Goal: Task Accomplishment & Management: Use online tool/utility

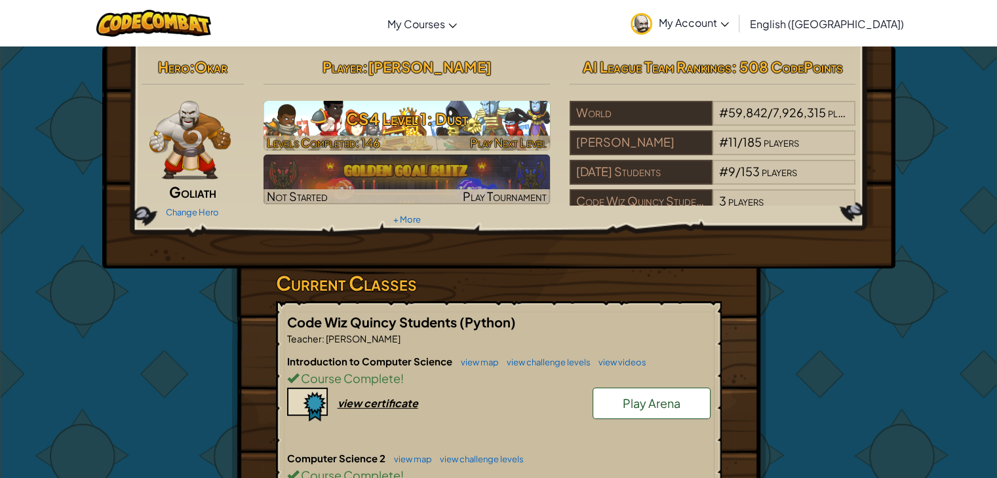
click at [449, 128] on h3 "CS4 Level 1: Dust" at bounding box center [406, 118] width 286 height 29
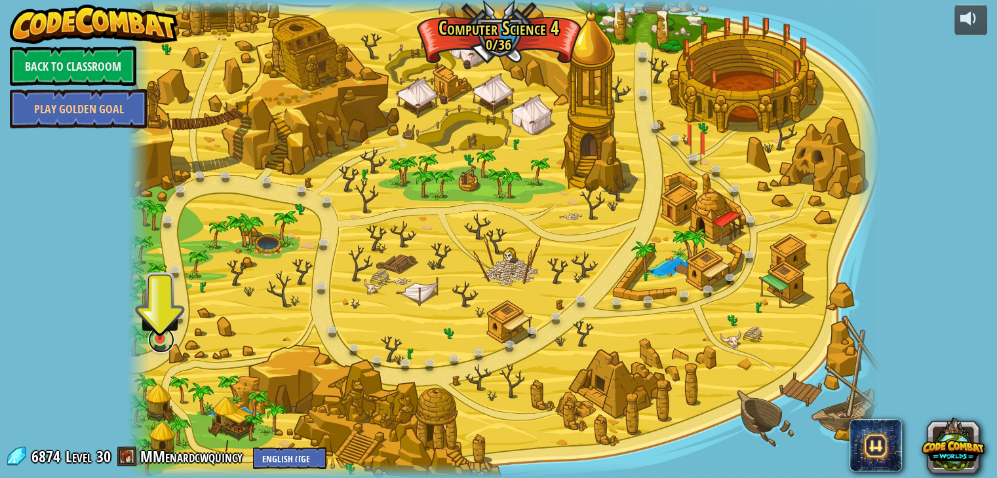
click at [155, 347] on link at bounding box center [161, 340] width 26 height 26
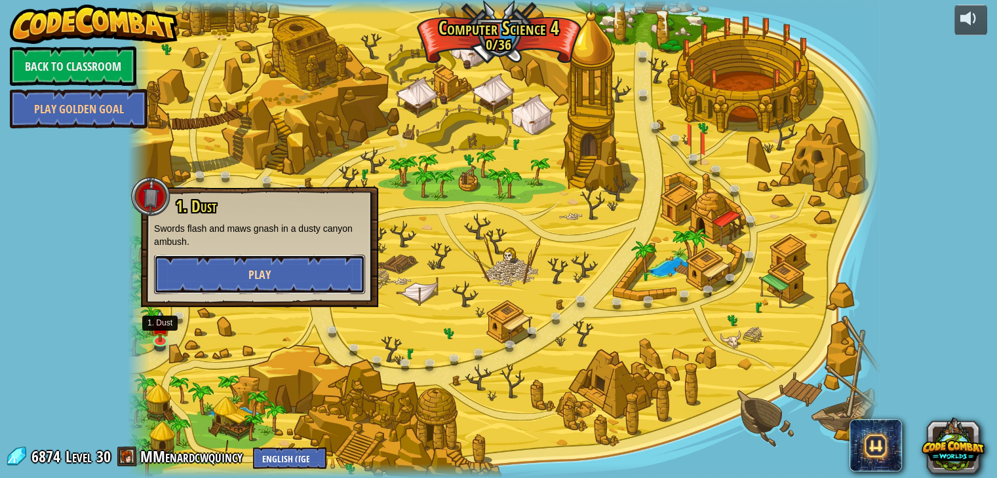
click at [229, 265] on button "Play" at bounding box center [259, 274] width 211 height 39
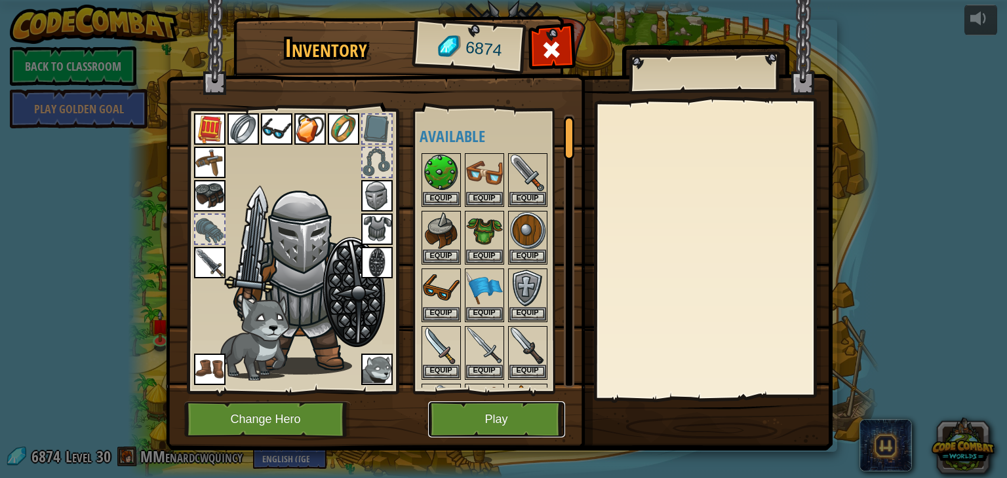
click at [445, 425] on button "Play" at bounding box center [496, 420] width 137 height 36
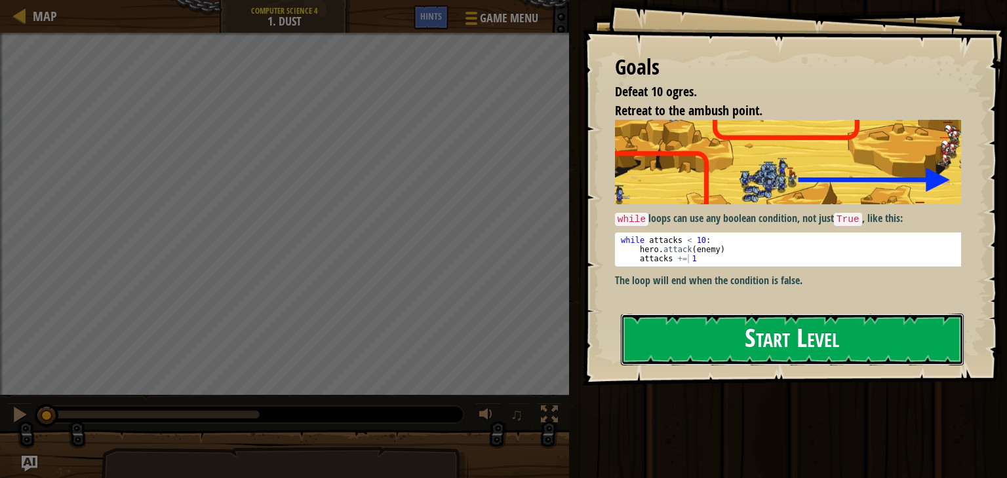
click at [859, 317] on button "Start Level" at bounding box center [792, 340] width 343 height 52
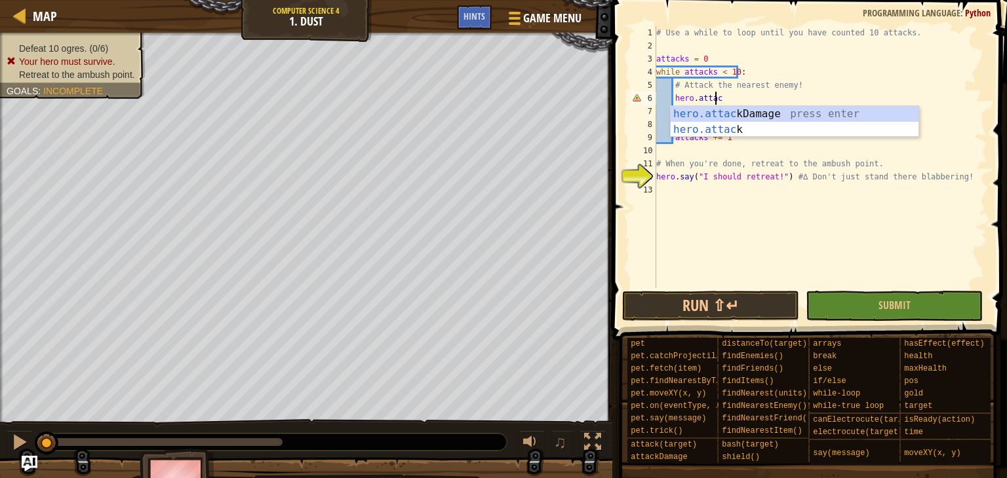
scroll to position [6, 7]
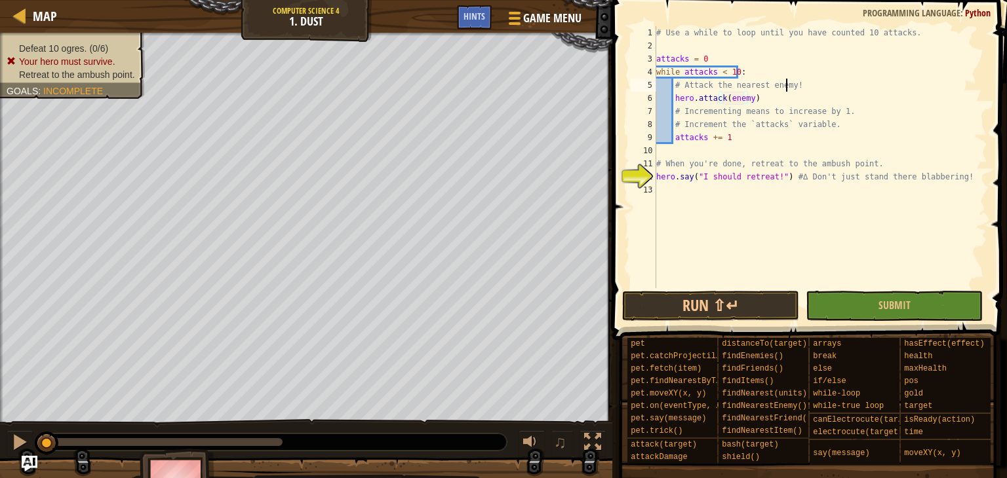
click at [813, 85] on div "# Use a while to loop until you have counted 10 attacks. attacks = 0 while atta…" at bounding box center [820, 170] width 334 height 288
type textarea "# Attack the nearest enemy!"
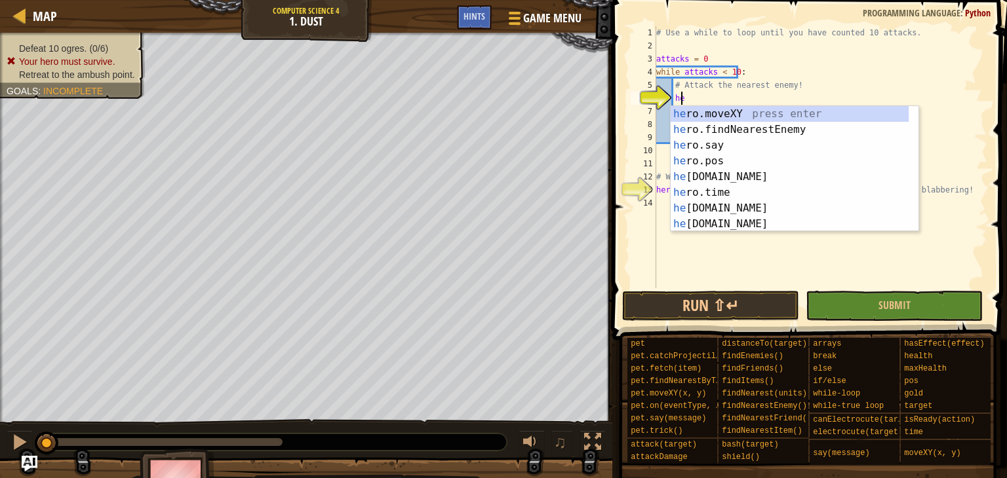
type textarea "her"
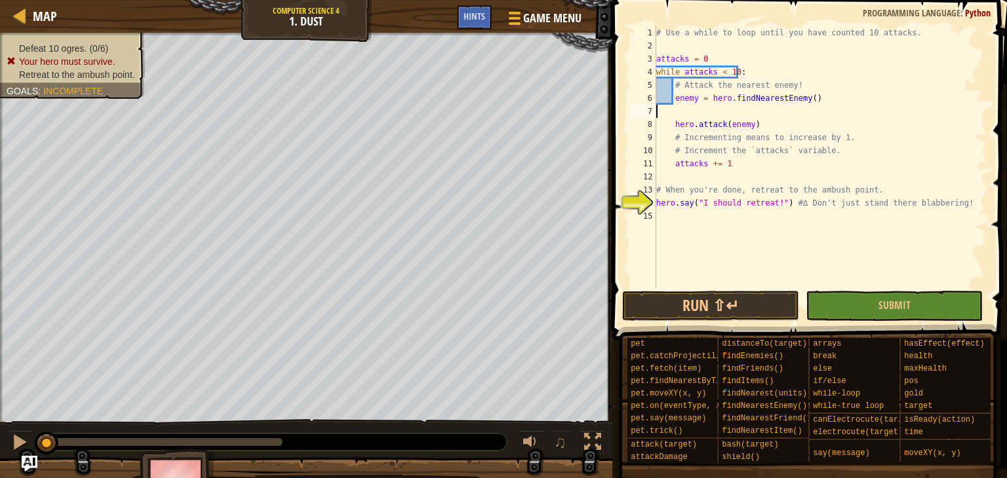
scroll to position [6, 0]
type textarea "enemy = hero.findNearestEnemy()"
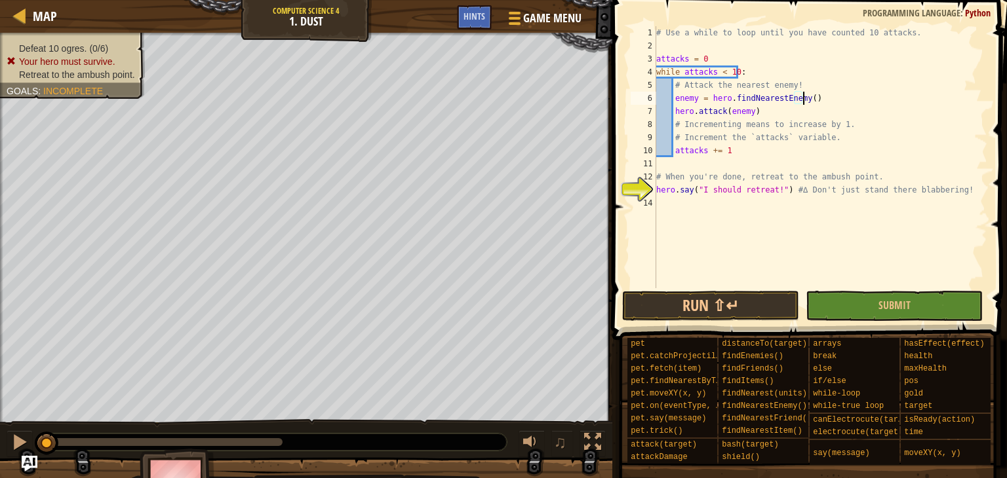
click at [668, 199] on div "# Use a while to loop until you have counted 10 attacks. attacks = 0 while atta…" at bounding box center [820, 170] width 334 height 288
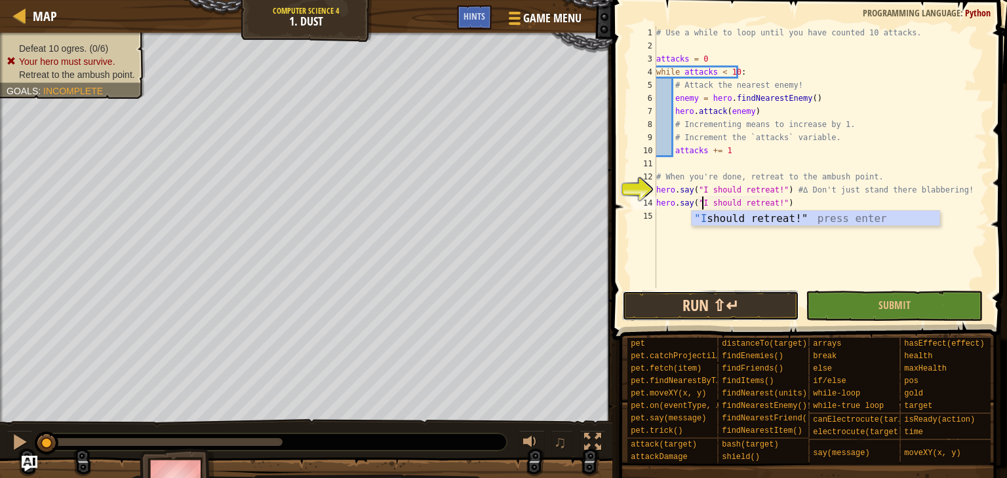
drag, startPoint x: 778, startPoint y: 310, endPoint x: 769, endPoint y: 308, distance: 8.7
click at [777, 310] on button "Run ⇧↵" at bounding box center [710, 306] width 177 height 30
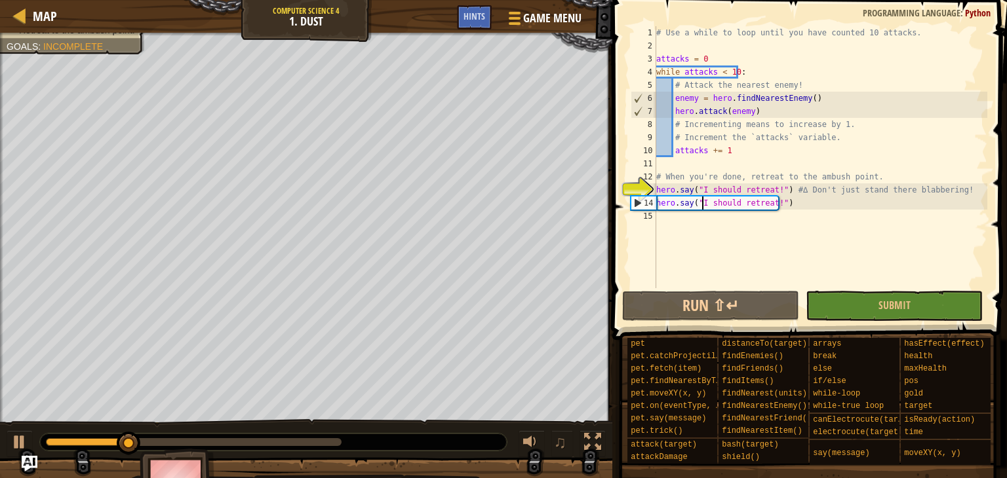
click at [778, 192] on div "# Use a while to loop until you have counted 10 attacks. attacks = 0 while atta…" at bounding box center [820, 170] width 334 height 288
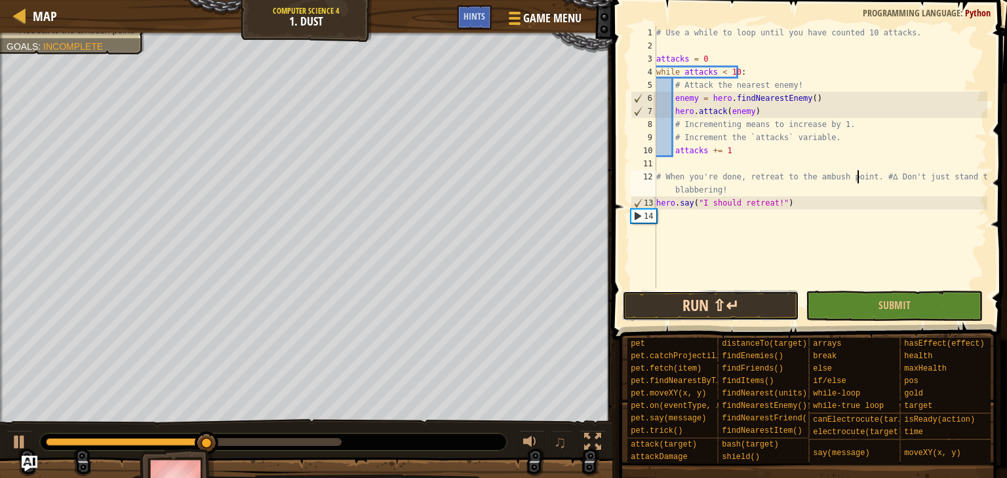
click at [727, 305] on button "Run ⇧↵" at bounding box center [710, 306] width 177 height 30
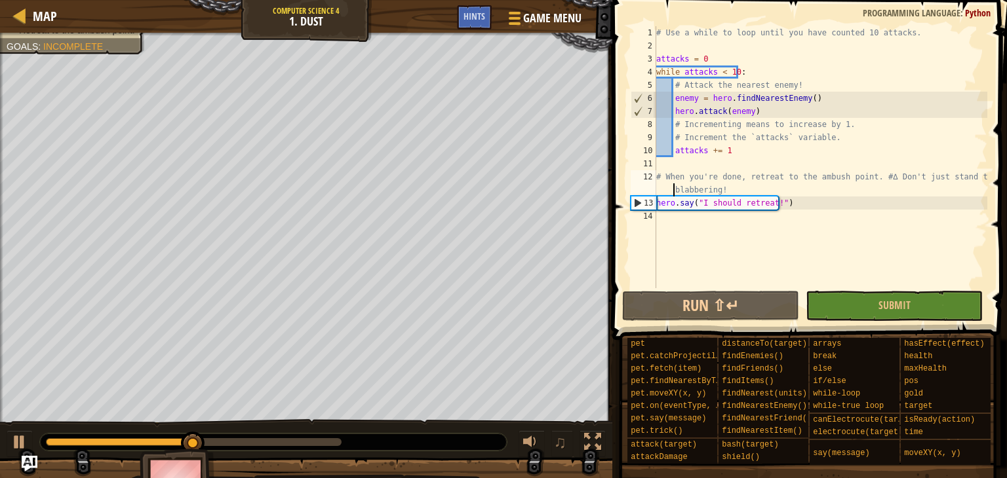
click at [668, 190] on div "# Use a while to loop until you have counted 10 attacks. attacks = 0 while atta…" at bounding box center [820, 170] width 334 height 288
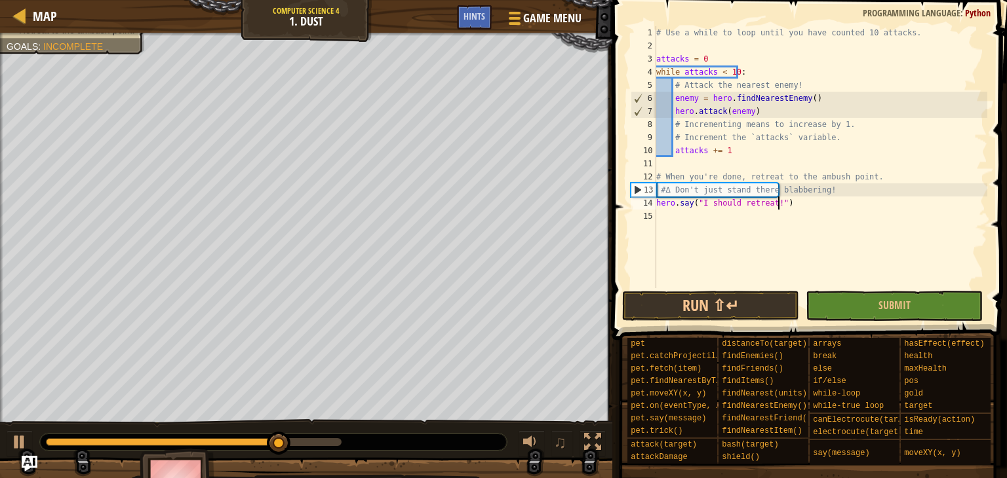
click at [906, 209] on div "# Use a while to loop until you have counted 10 attacks. attacks = 0 while atta…" at bounding box center [820, 170] width 334 height 288
type textarea "hero.say("I should retreat!")"
click at [833, 230] on div "# Use a while to loop until you have counted 10 attacks. attacks = 0 while atta…" at bounding box center [820, 170] width 334 height 288
drag, startPoint x: 646, startPoint y: 187, endPoint x: 669, endPoint y: 199, distance: 26.4
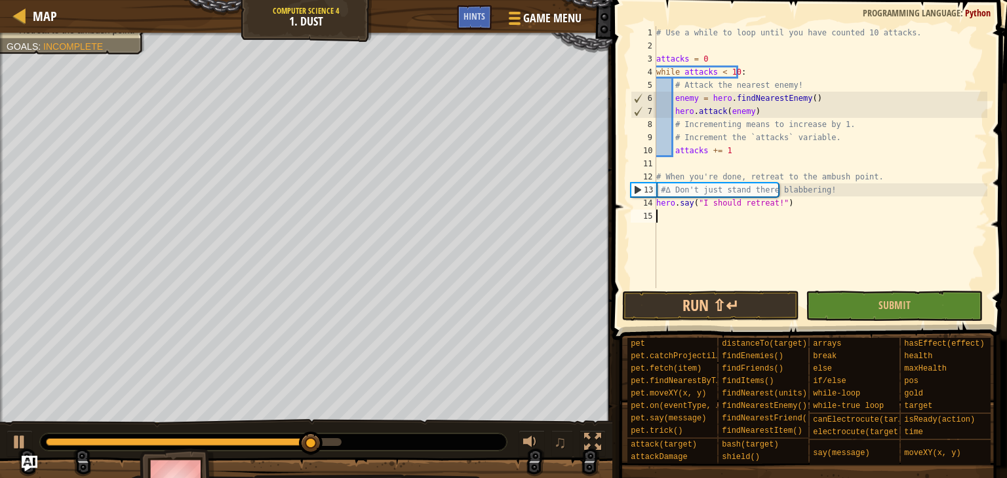
click at [647, 187] on div "13" at bounding box center [643, 190] width 25 height 13
click at [669, 196] on div "# Use a while to loop until you have counted 10 attacks. attacks = 0 while atta…" at bounding box center [820, 170] width 334 height 288
click at [663, 194] on div "# Use a while to loop until you have counted 10 attacks. attacks = 0 while atta…" at bounding box center [820, 170] width 334 height 288
click at [661, 196] on div "# Use a while to loop until you have counted 10 attacks. attacks = 0 while atta…" at bounding box center [820, 170] width 334 height 288
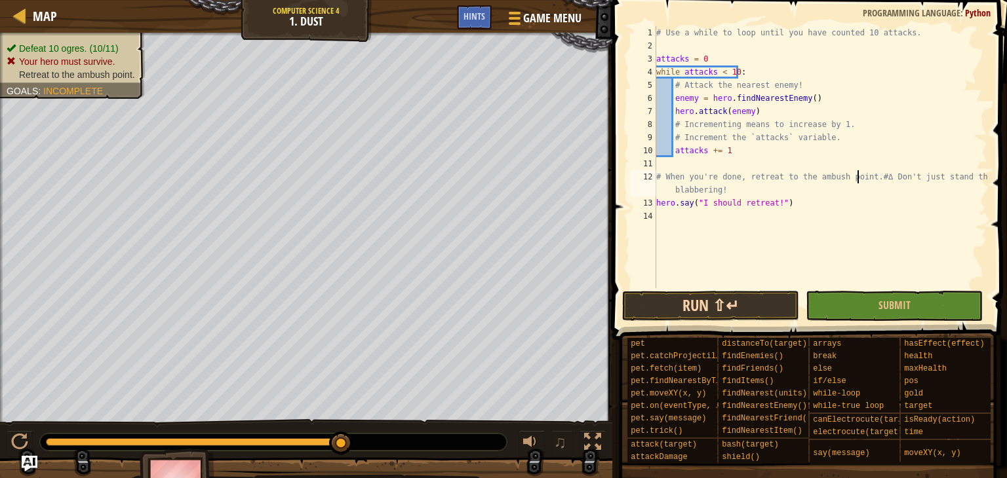
type textarea "# When you're done, retreat to the ambush point. #∆ Don't just stand there blab…"
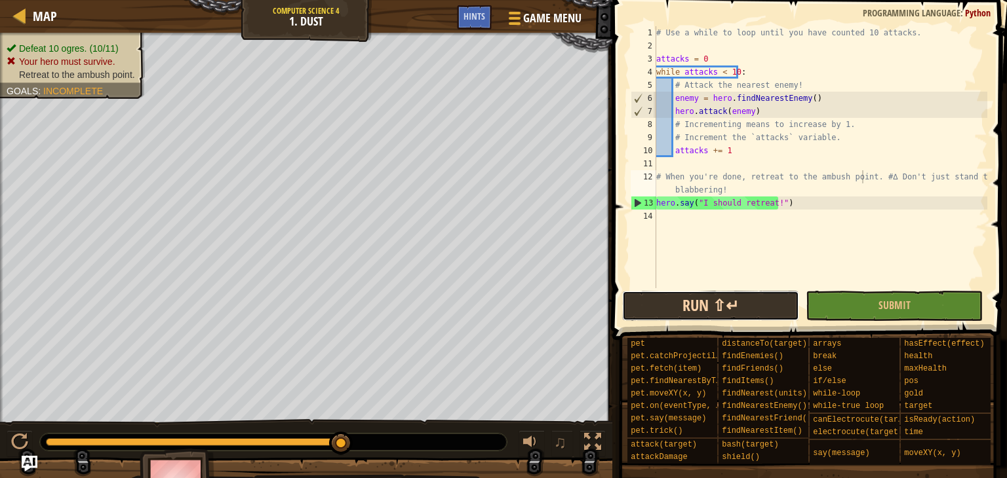
click at [716, 313] on button "Run ⇧↵" at bounding box center [710, 306] width 177 height 30
click at [524, 22] on span "Game Menu" at bounding box center [552, 18] width 61 height 18
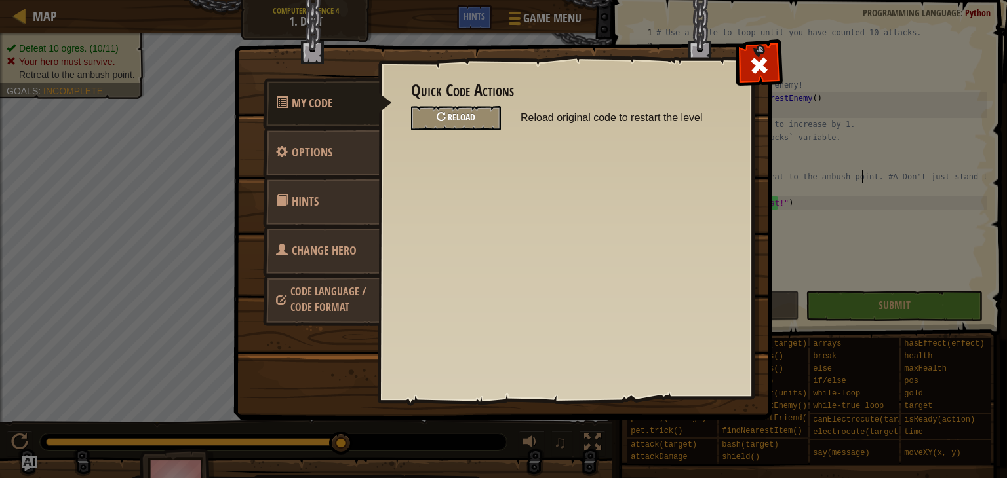
click at [442, 112] on div at bounding box center [440, 116] width 9 height 9
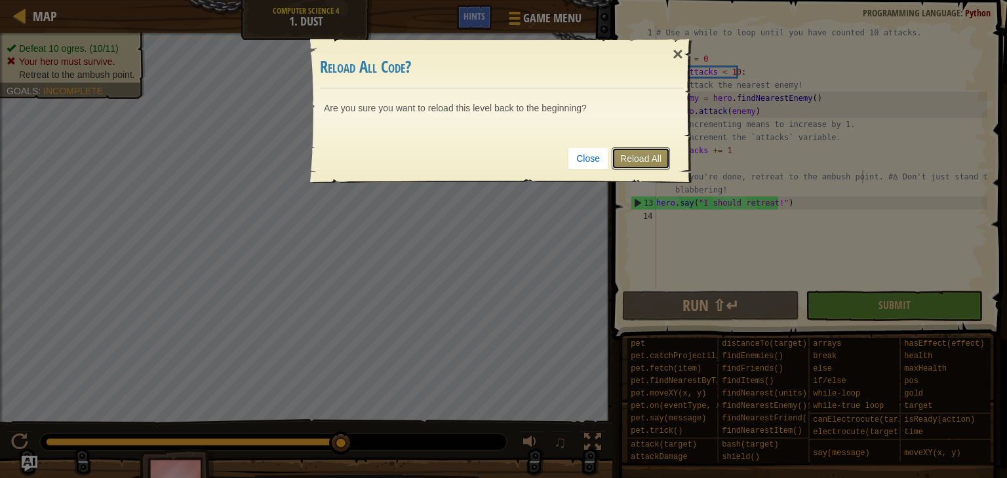
click at [655, 159] on link "Reload All" at bounding box center [640, 158] width 58 height 22
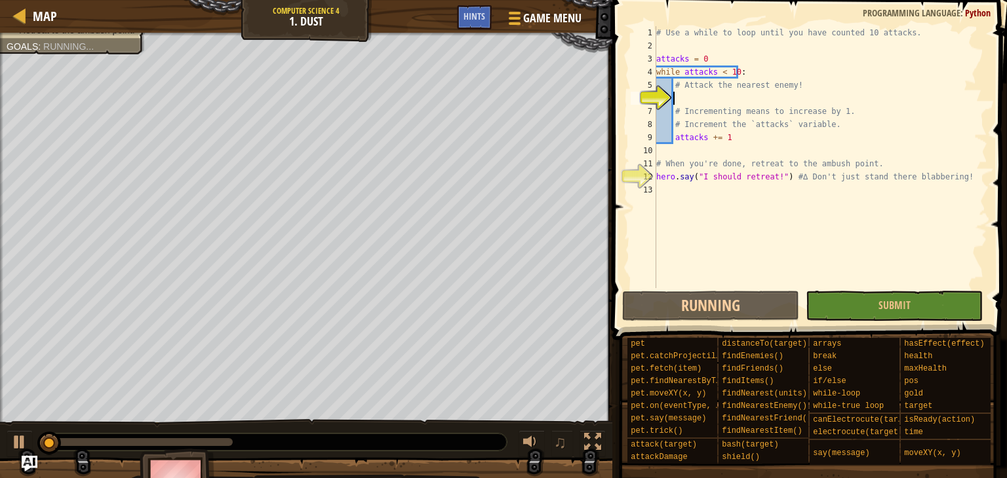
click at [651, 192] on div "13" at bounding box center [643, 190] width 26 height 13
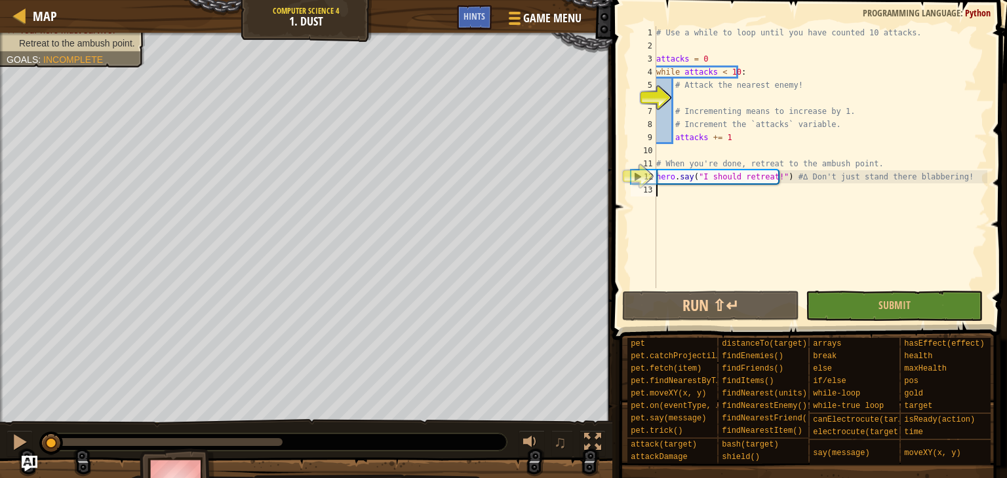
click at [680, 208] on div "# Use a while to loop until you have counted 10 attacks. attacks = 0 while atta…" at bounding box center [820, 170] width 334 height 288
drag, startPoint x: 653, startPoint y: 178, endPoint x: 703, endPoint y: 194, distance: 52.4
click at [703, 193] on div "1 2 3 4 5 6 7 8 9 10 11 12 13 # Use a while to loop until you have counted 10 a…" at bounding box center [807, 157] width 359 height 262
type textarea "hero.say("I should retreat!") #∆ Don't just stand there blabbering!"
click at [714, 223] on div "# Use a while to loop until you have counted 10 attacks. attacks = 0 while atta…" at bounding box center [820, 157] width 334 height 262
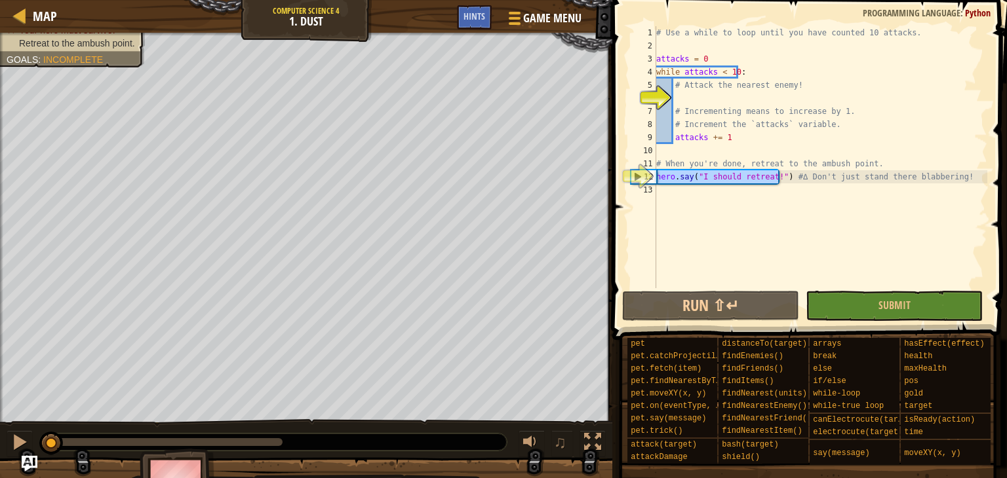
drag, startPoint x: 778, startPoint y: 178, endPoint x: 655, endPoint y: 179, distance: 123.2
click at [655, 179] on div "1 2 3 4 5 6 7 8 9 10 11 12 13 # Use a while to loop until you have counted 10 a…" at bounding box center [807, 157] width 359 height 262
type textarea "hero.say("I should retreat!") #∆ Don't just stand there blabbering!"
drag, startPoint x: 697, startPoint y: 195, endPoint x: 670, endPoint y: 186, distance: 28.2
click at [693, 195] on div "# Use a while to loop until you have counted 10 attacks. attacks = 0 while atta…" at bounding box center [820, 170] width 334 height 288
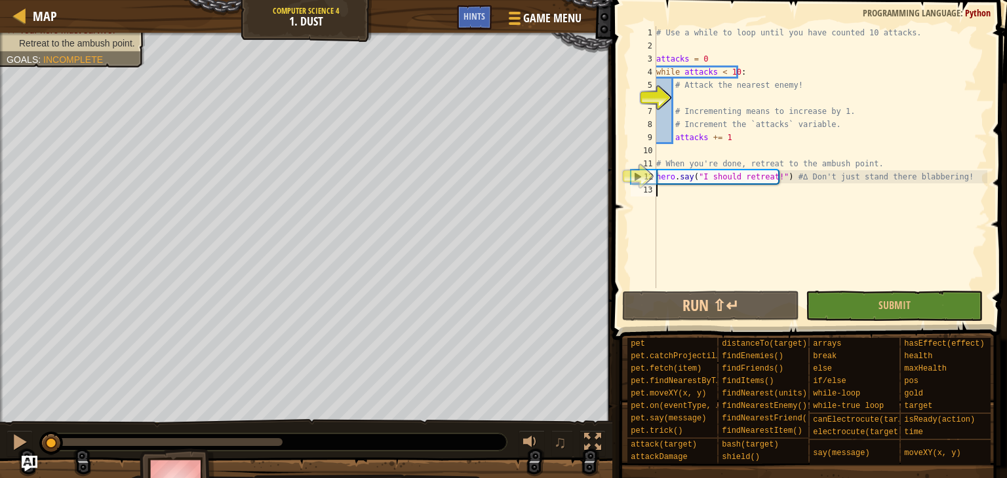
click at [651, 176] on div "12" at bounding box center [643, 176] width 25 height 13
click at [657, 179] on div "# Use a while to loop until you have counted 10 attacks. attacks = 0 while atta…" at bounding box center [820, 170] width 334 height 288
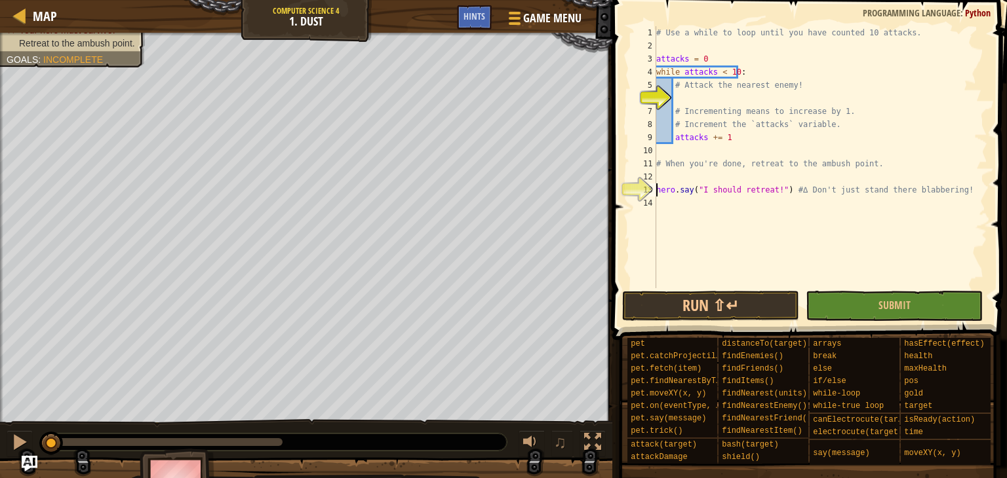
click at [779, 189] on div "# Use a while to loop until you have counted 10 attacks. attacks = 0 while atta…" at bounding box center [820, 170] width 334 height 288
type textarea "hero.say("I should retreat!") #∆ Don't just stand there blabbering!"
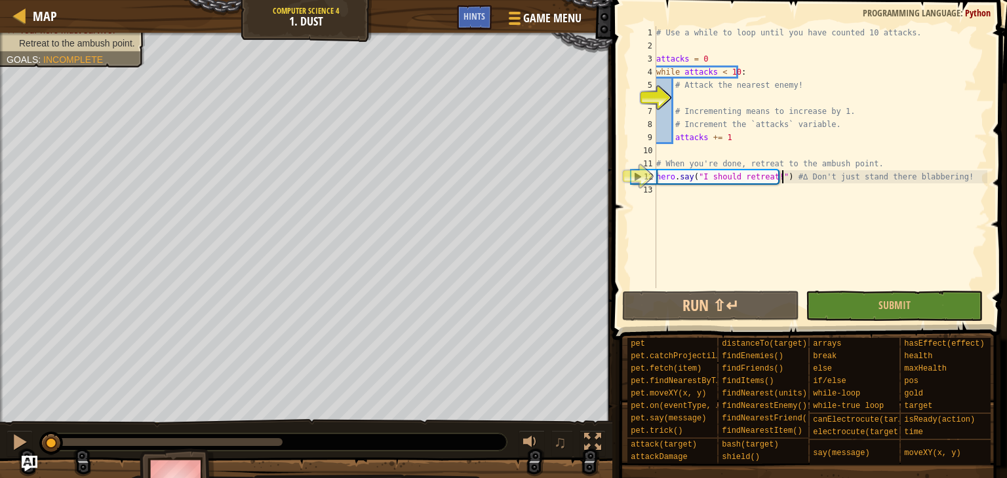
click at [780, 178] on div "# Use a while to loop until you have counted 10 attacks. attacks = 0 while atta…" at bounding box center [820, 170] width 334 height 288
click at [674, 100] on div "# Use a while to loop until you have counted 10 attacks. attacks = 0 while atta…" at bounding box center [820, 170] width 334 height 288
type textarea "h"
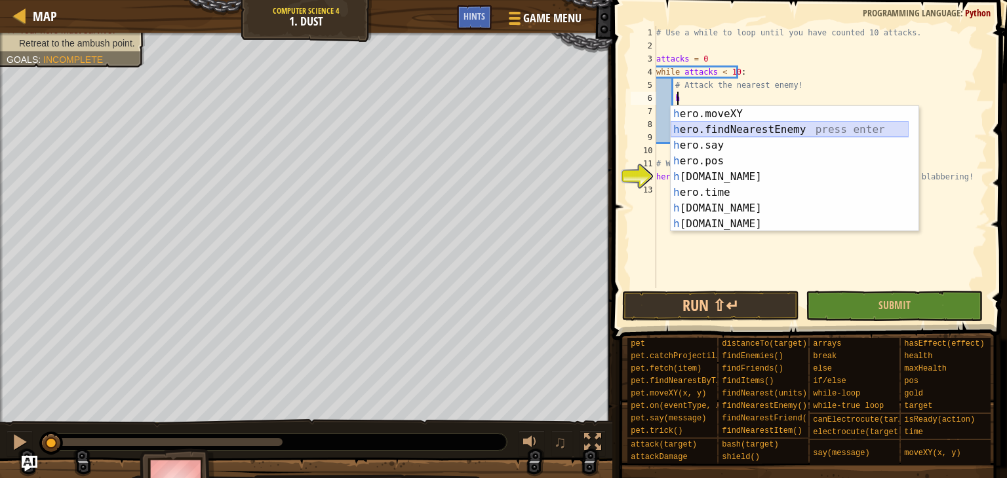
drag, startPoint x: 744, startPoint y: 134, endPoint x: 734, endPoint y: 131, distance: 10.2
click at [739, 134] on div "h ero.moveXY press enter h ero.findNearestEnemy press enter h ero.say press ent…" at bounding box center [789, 184] width 238 height 157
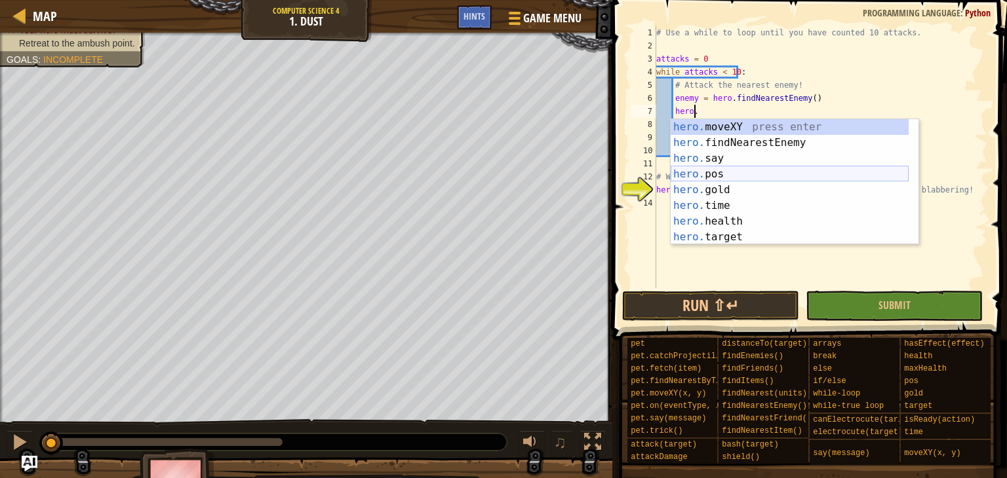
scroll to position [6, 4]
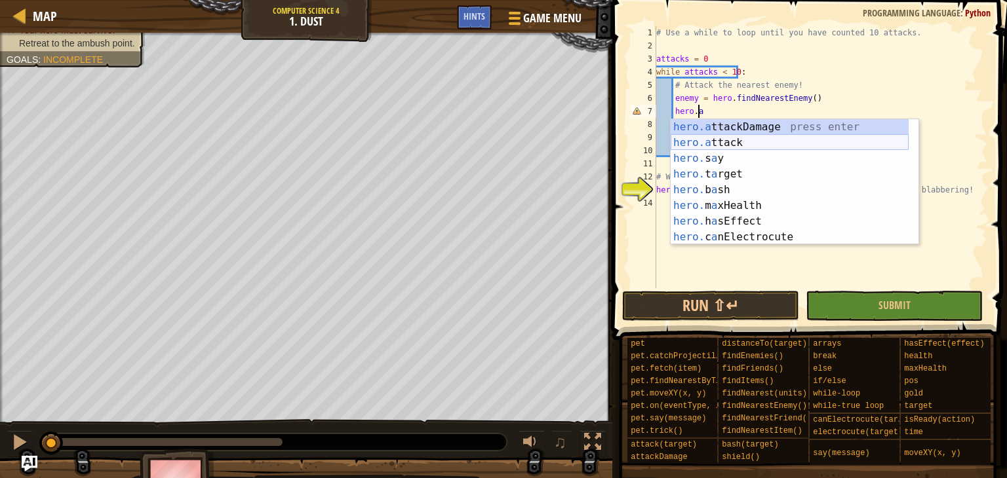
click at [757, 140] on div "hero.a ttackDamage press enter hero.a ttack press enter hero. s a y press enter…" at bounding box center [789, 197] width 238 height 157
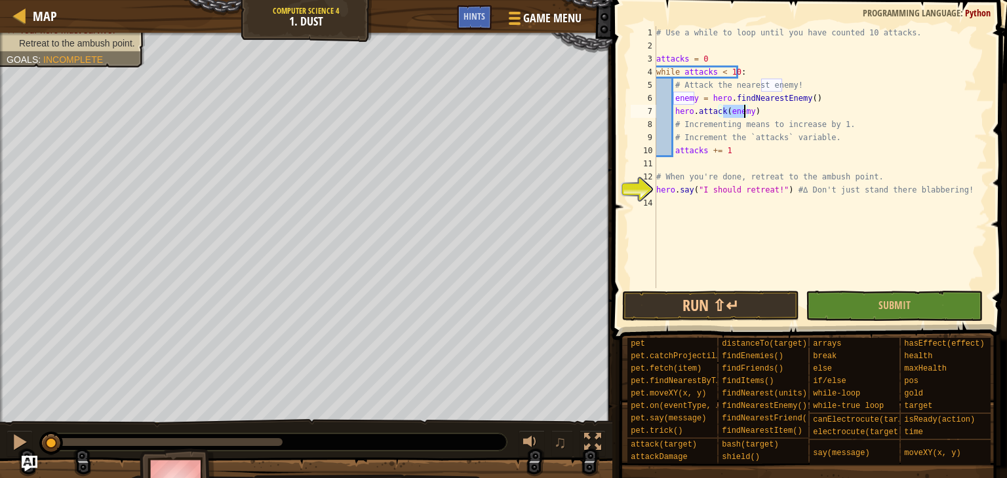
click at [796, 119] on div "# Use a while to loop until you have counted 10 attacks. attacks = 0 while atta…" at bounding box center [820, 170] width 334 height 288
click at [655, 187] on div "13" at bounding box center [643, 190] width 26 height 13
click at [779, 189] on div "# Use a while to loop until you have counted 10 attacks. attacks = 0 while atta…" at bounding box center [820, 170] width 334 height 288
click at [659, 202] on div "# Use a while to loop until you have counted 10 attacks. attacks = 0 while atta…" at bounding box center [820, 170] width 334 height 288
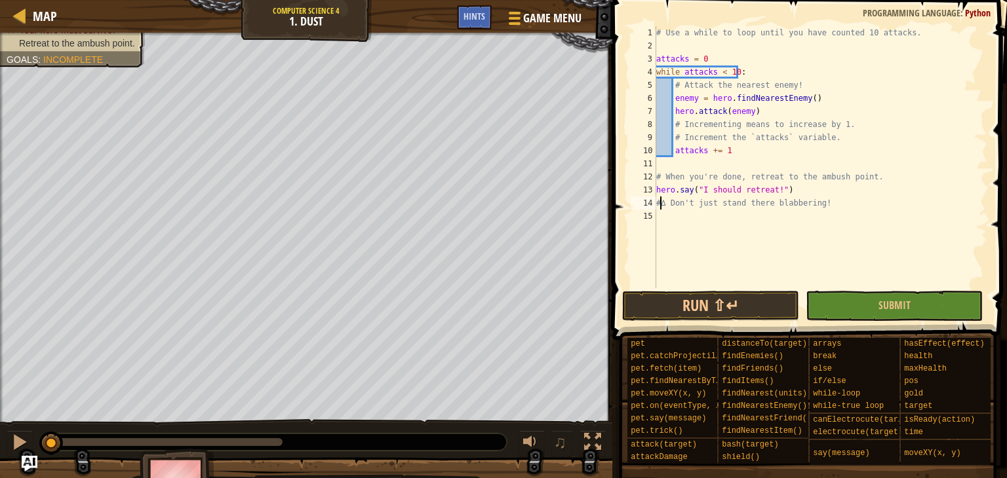
click at [655, 201] on div "14" at bounding box center [643, 203] width 26 height 13
click at [655, 187] on div "13" at bounding box center [643, 190] width 26 height 13
click at [779, 188] on div "# Use a while to loop until you have counted 10 attacks. attacks = 0 while atta…" at bounding box center [820, 170] width 334 height 288
click at [779, 189] on div "# Use a while to loop until you have counted 10 attacks. attacks = 0 while atta…" at bounding box center [820, 157] width 334 height 262
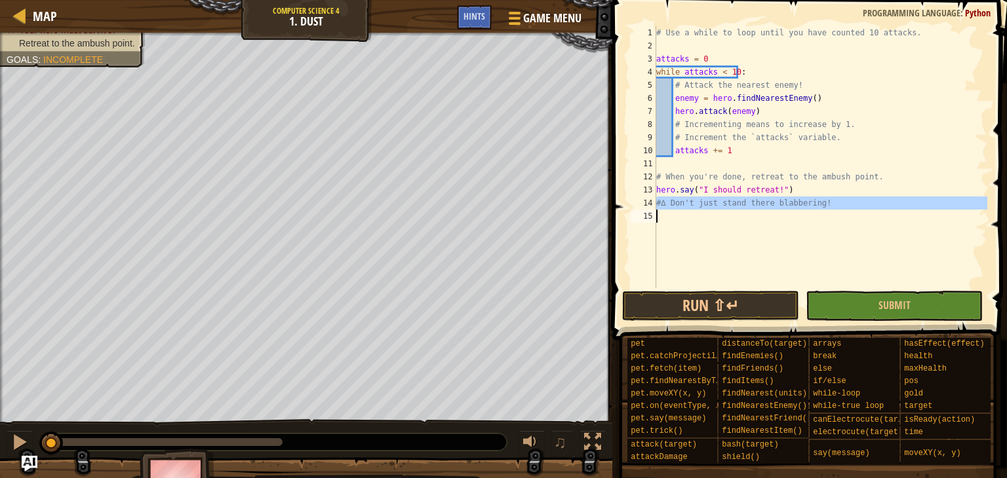
drag, startPoint x: 659, startPoint y: 203, endPoint x: 845, endPoint y: 206, distance: 186.2
click at [843, 208] on div "# Use a while to loop until you have counted 10 attacks. attacks = 0 while atta…" at bounding box center [820, 170] width 334 height 288
paste textarea "When you're done, retreat to the ambush point."
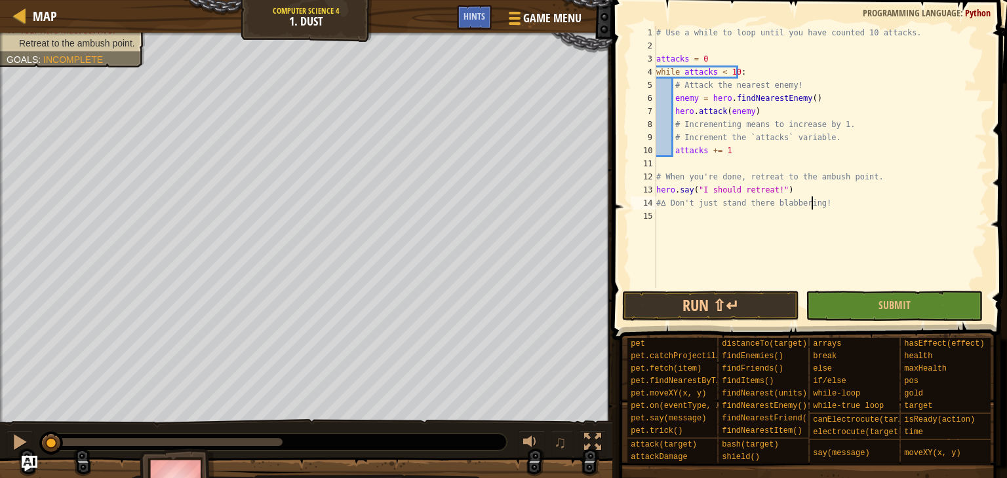
click at [872, 174] on div "# Use a while to loop until you have counted 10 attacks. attacks = 0 while atta…" at bounding box center [820, 170] width 334 height 288
paste textarea "#∆ Don't just stand there blabbering!"
click at [833, 218] on div "# Use a while to loop until you have counted 10 attacks. attacks = 0 while atta…" at bounding box center [820, 170] width 334 height 288
type textarea "#"
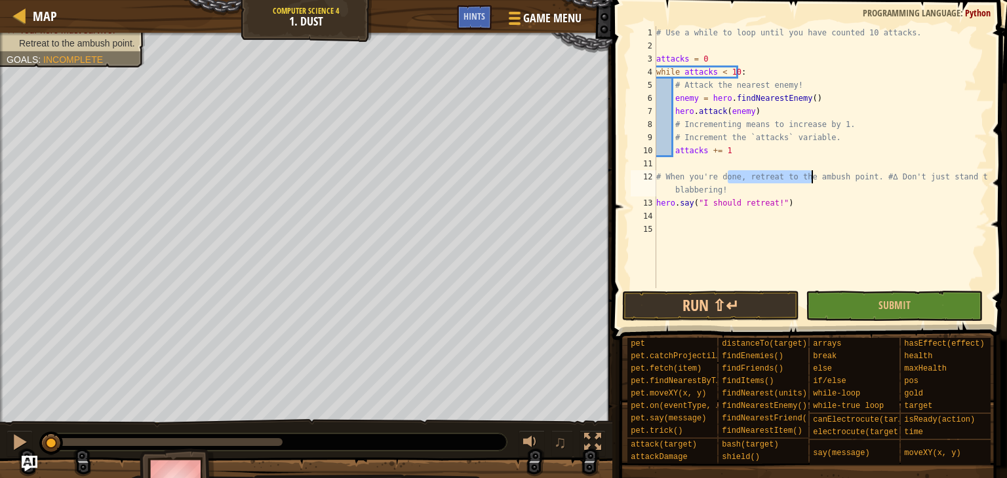
drag, startPoint x: 729, startPoint y: 176, endPoint x: 835, endPoint y: 179, distance: 106.2
click at [835, 179] on div "# Use a while to loop until you have counted 10 attacks. attacks = 0 while atta…" at bounding box center [820, 170] width 334 height 288
type textarea "# When you're done, retreat to the ambush point. #∆ Don't just stand there blab…"
click at [835, 179] on div "# Use a while to loop until you have counted 10 attacks. attacks = 0 while atta…" at bounding box center [820, 157] width 334 height 262
click at [663, 219] on div "# Use a while to loop until you have counted 10 attacks. attacks = 0 while atta…" at bounding box center [820, 170] width 334 height 288
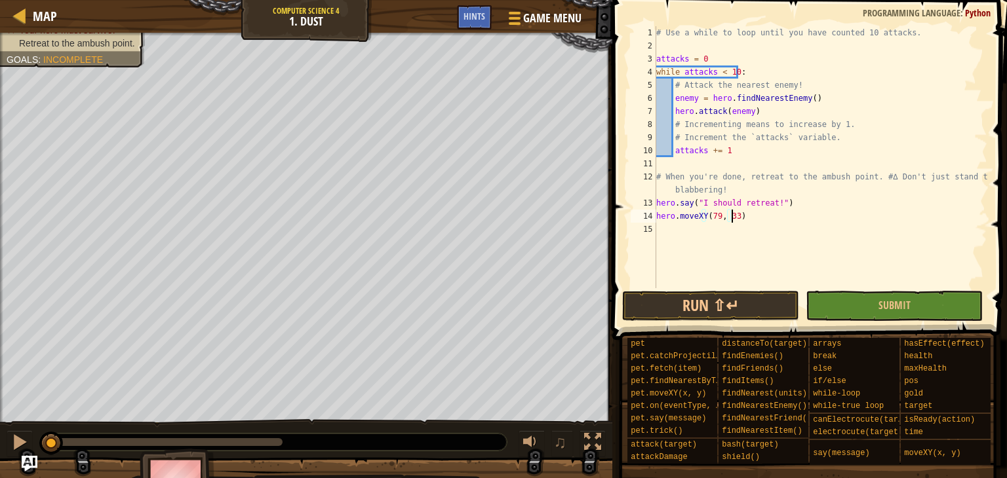
scroll to position [6, 9]
click at [793, 209] on div "# Use a while to loop until you have counted 10 attacks. attacks = 0 while atta…" at bounding box center [820, 170] width 334 height 288
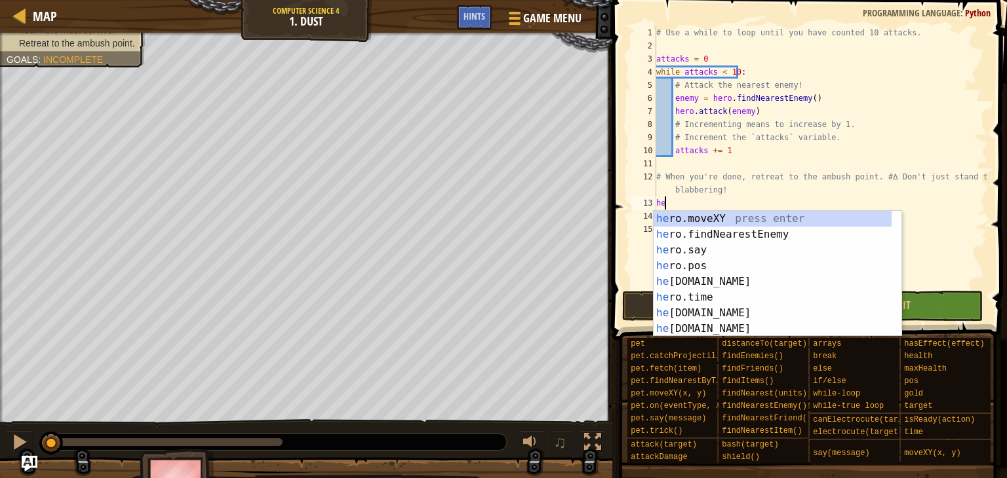
scroll to position [6, 0]
type textarea "h"
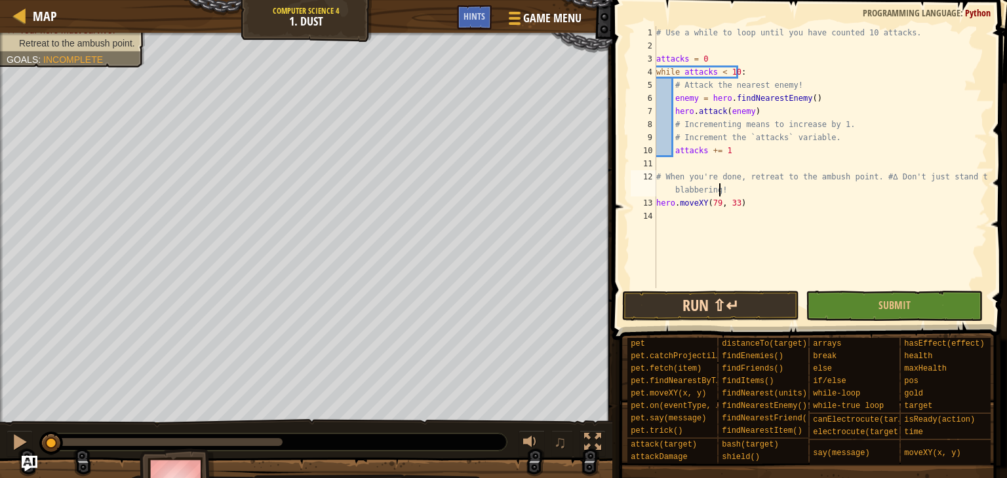
type textarea "# When you're done, retreat to the ambush point. #∆ Don't just stand there blab…"
click at [717, 320] on button "Run ⇧↵" at bounding box center [710, 306] width 177 height 30
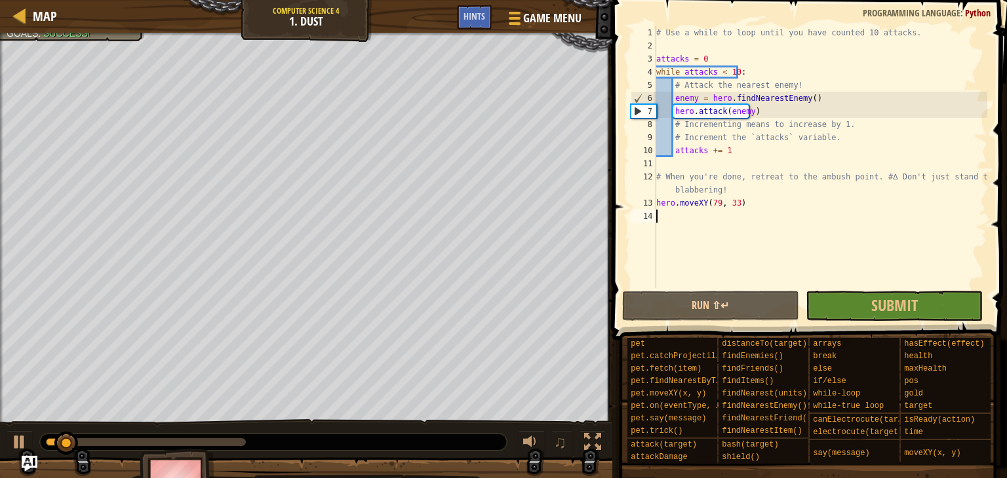
click at [883, 285] on div "# Use a while to loop until you have counted 10 attacks. attacks = 0 while atta…" at bounding box center [820, 170] width 334 height 288
click at [874, 300] on span "Submit" at bounding box center [894, 305] width 47 height 21
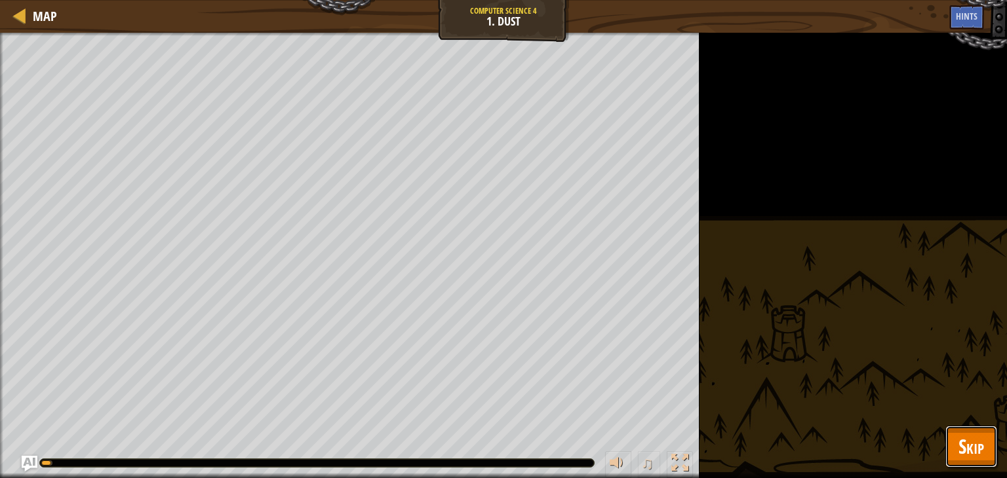
click at [989, 456] on button "Skip" at bounding box center [971, 447] width 52 height 42
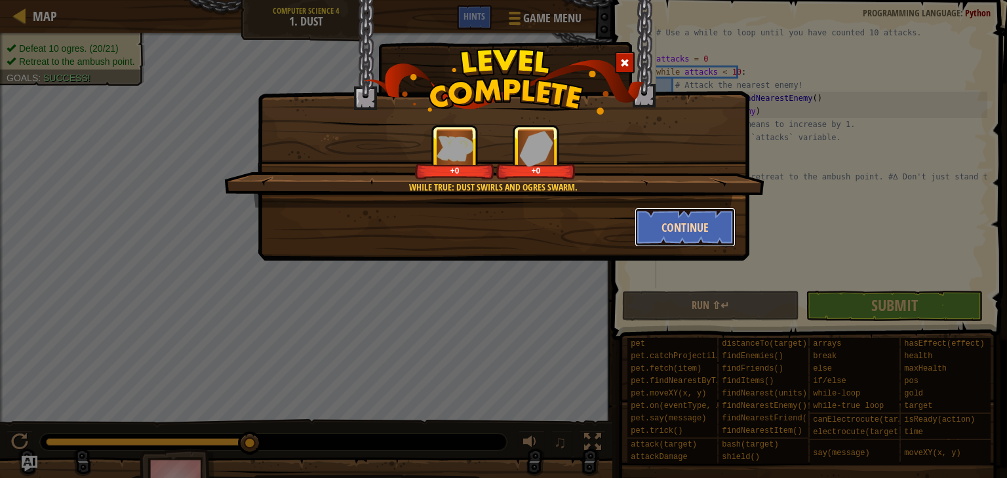
click at [678, 214] on button "Continue" at bounding box center [685, 227] width 102 height 39
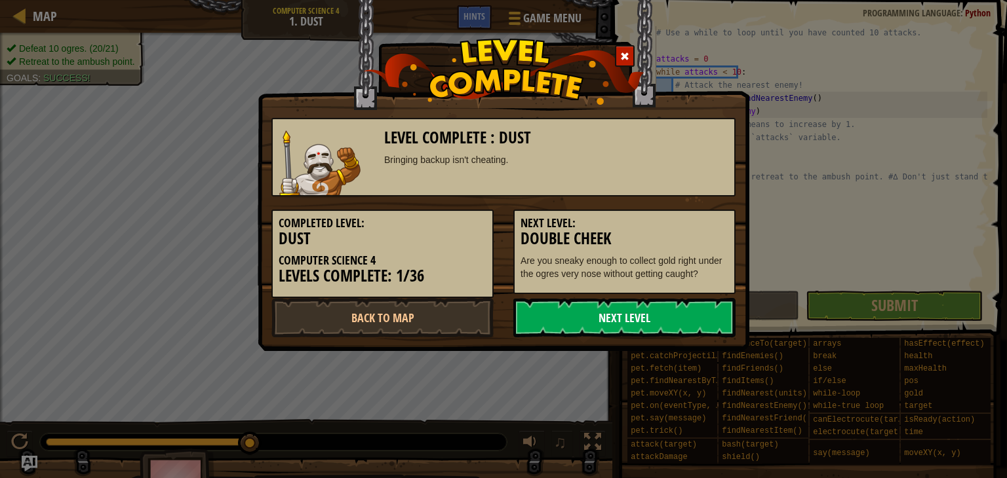
click at [661, 321] on link "Next Level" at bounding box center [624, 317] width 222 height 39
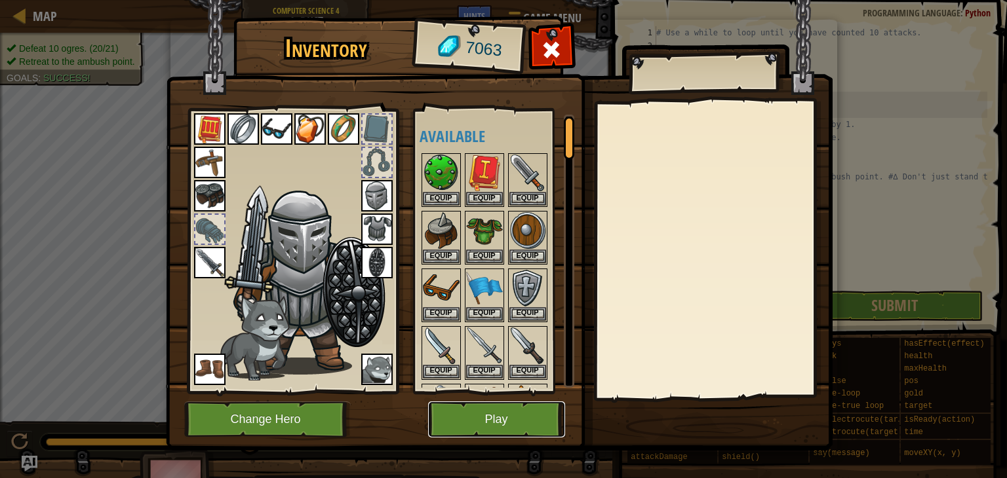
click at [478, 407] on button "Play" at bounding box center [496, 420] width 137 height 36
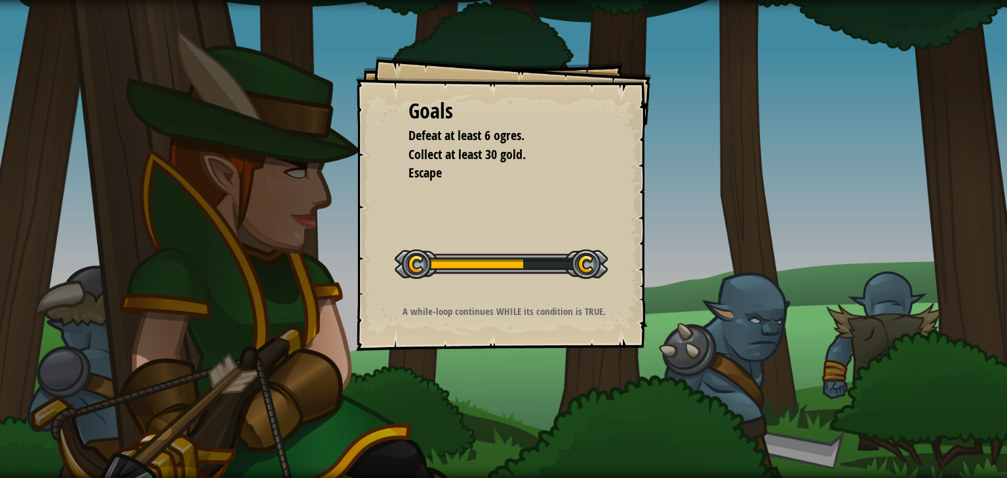
click at [530, 361] on div "Goals Defeat at least 6 ogres. Collect at least 30 gold. Escape Start Level Err…" at bounding box center [503, 239] width 1007 height 478
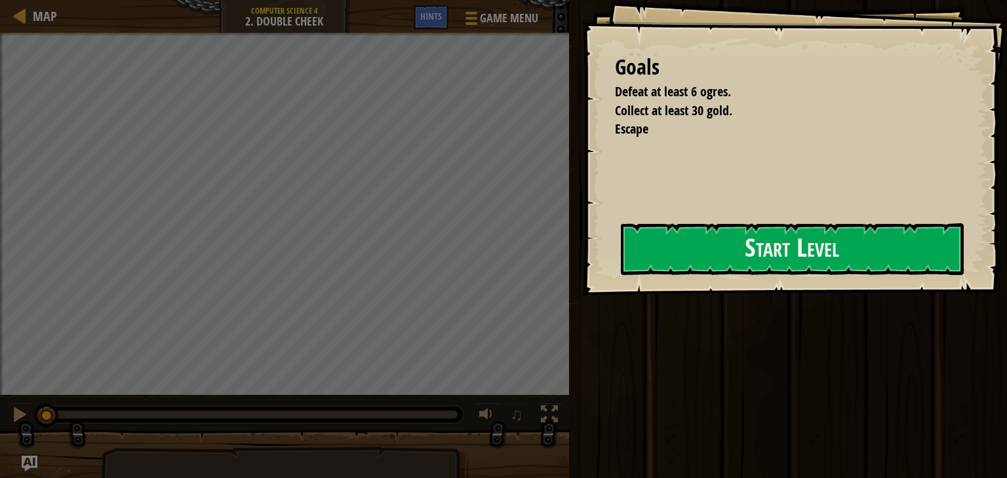
drag, startPoint x: 703, startPoint y: 303, endPoint x: 697, endPoint y: 294, distance: 10.9
click at [702, 300] on div at bounding box center [792, 302] width 343 height 29
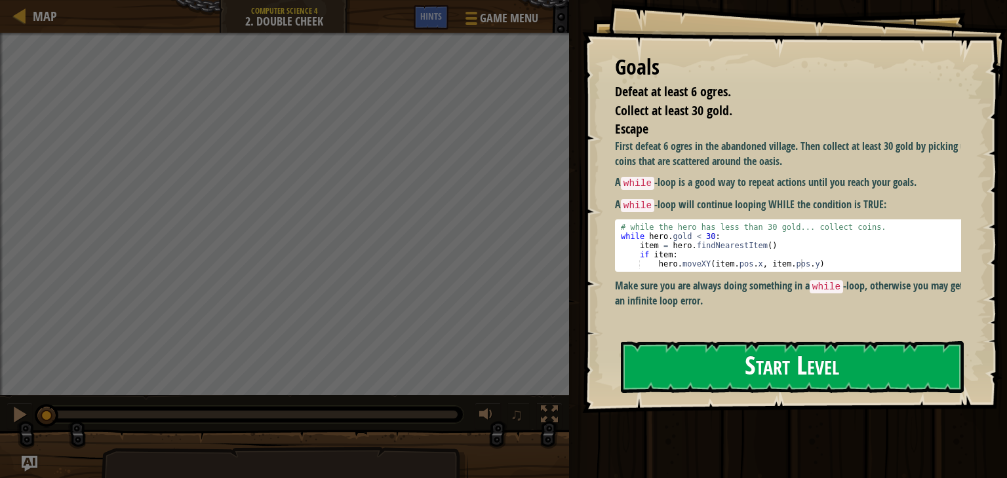
click at [689, 282] on p "Make sure you are always doing something in a while -loop, otherwise you may ge…" at bounding box center [793, 294] width 356 height 30
drag, startPoint x: 691, startPoint y: 258, endPoint x: 682, endPoint y: 270, distance: 15.5
click at [689, 341] on button "Start Level" at bounding box center [792, 367] width 343 height 52
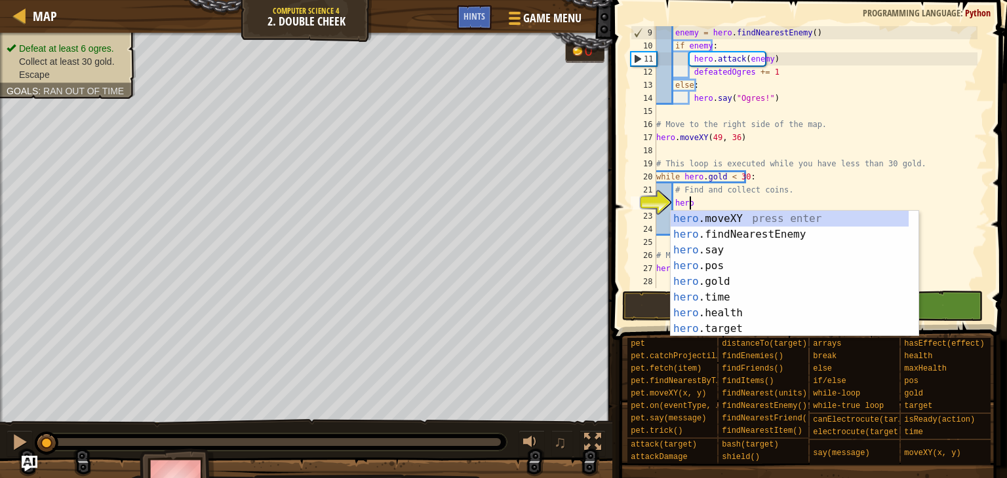
scroll to position [6, 3]
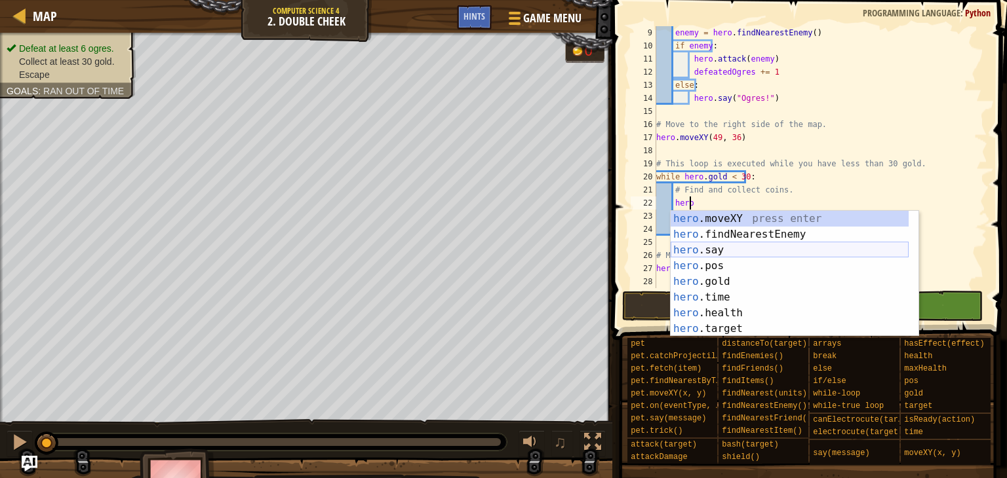
type textarea "hero."
click at [772, 239] on div "hero. moveXY press enter hero. findNearestEnemy press enter hero. say press ent…" at bounding box center [789, 289] width 238 height 157
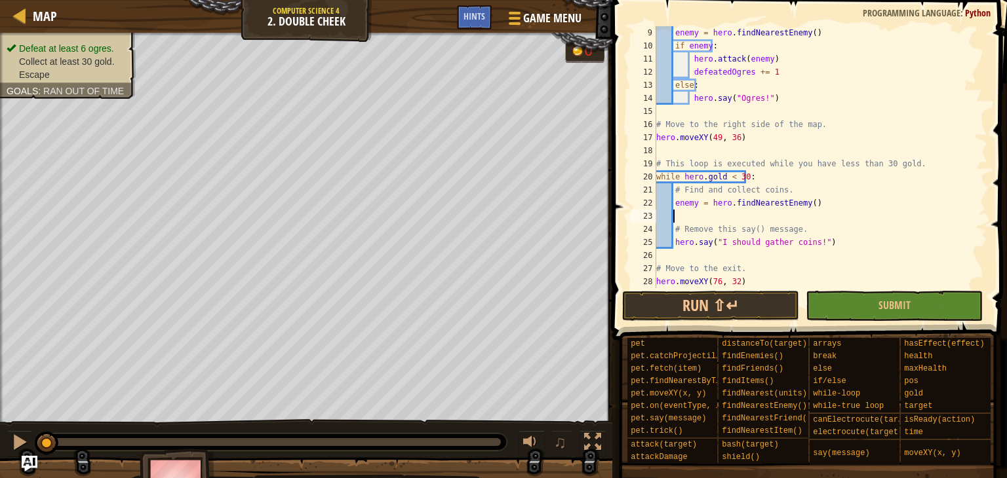
scroll to position [6, 1]
click at [695, 200] on div "enemy = hero . findNearestEnemy ( ) if enemy : hero . attack ( enemy ) defeated…" at bounding box center [815, 170] width 324 height 288
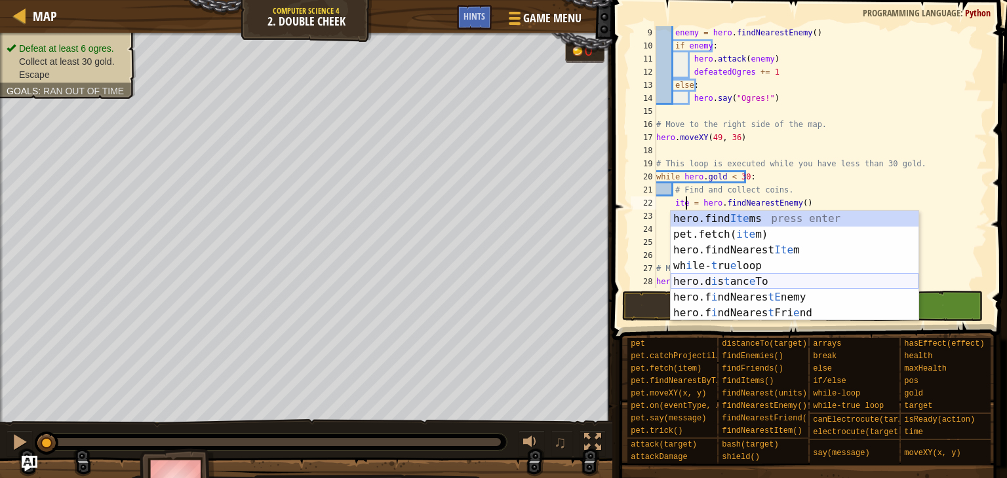
scroll to position [6, 3]
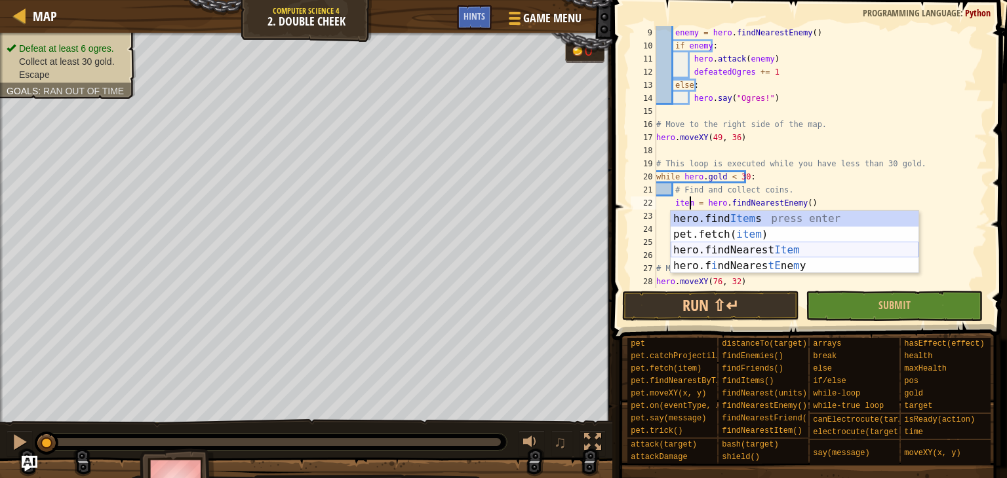
click at [783, 255] on div "hero.find Item s press enter pet.fetch( item ) press enter hero.findNearest Ite…" at bounding box center [794, 258] width 248 height 94
type textarea "hero.findNearestItem() = hero.findNearestEnemy()"
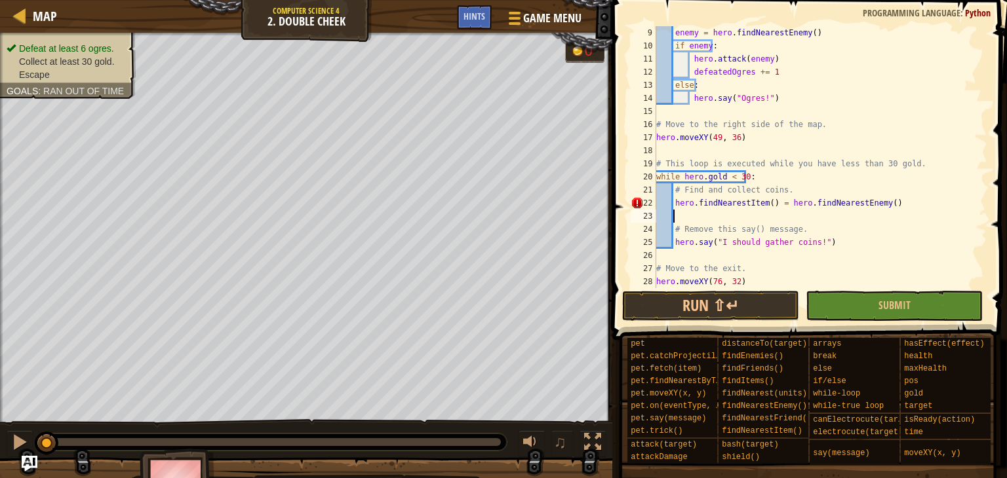
click at [897, 213] on div "enemy = hero . findNearestEnemy ( ) if enemy : hero . attack ( enemy ) defeated…" at bounding box center [815, 170] width 324 height 288
click at [880, 206] on div "enemy = hero . findNearestEnemy ( ) if enemy : hero . attack ( enemy ) defeated…" at bounding box center [815, 170] width 324 height 288
type textarea "hero.findNearestItem()"
click at [692, 220] on div "enemy = hero . findNearestEnemy ( ) if enemy : hero . attack ( enemy ) defeated…" at bounding box center [815, 170] width 324 height 288
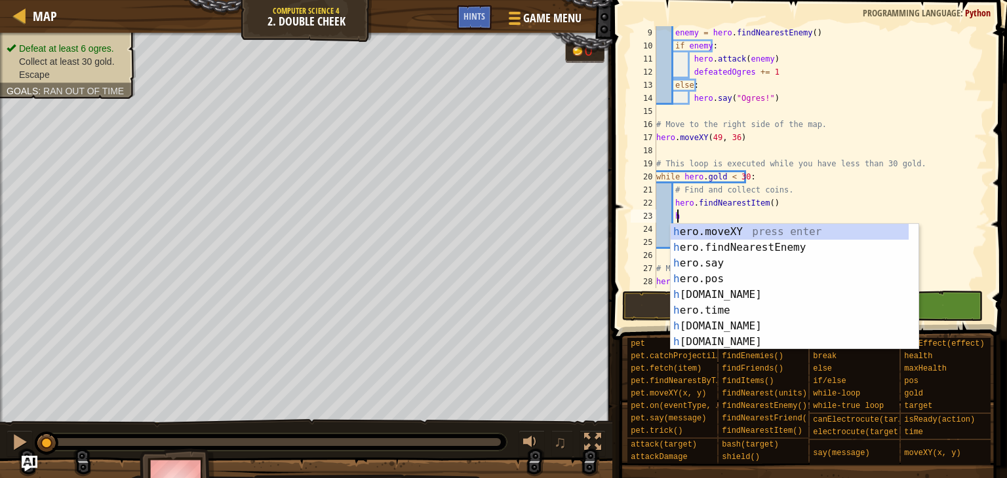
scroll to position [6, 1]
click at [724, 233] on div "h ero.moveXY press enter h ero.findNearestEnemy press enter h ero.say press ent…" at bounding box center [789, 302] width 238 height 157
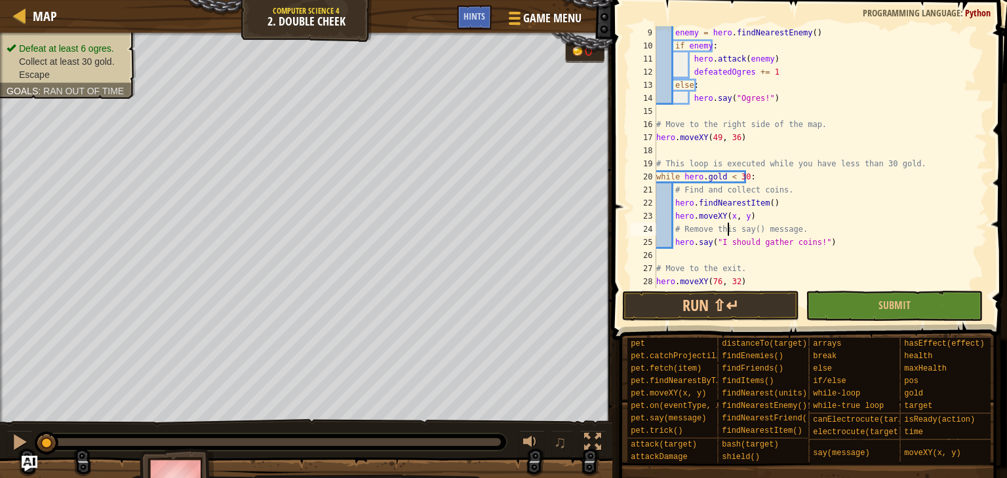
click at [728, 229] on div "enemy = hero . findNearestEnemy ( ) if enemy : hero . attack ( enemy ) defeated…" at bounding box center [815, 170] width 324 height 288
click at [724, 217] on div "enemy = hero . findNearestEnemy ( ) if enemy : hero . attack ( enemy ) defeated…" at bounding box center [815, 170] width 324 height 288
click at [771, 216] on div "enemy = hero . findNearestEnemy ( ) if enemy : hero . attack ( enemy ) defeated…" at bounding box center [815, 170] width 324 height 288
click at [744, 300] on button "Run ⇧↵" at bounding box center [710, 306] width 177 height 30
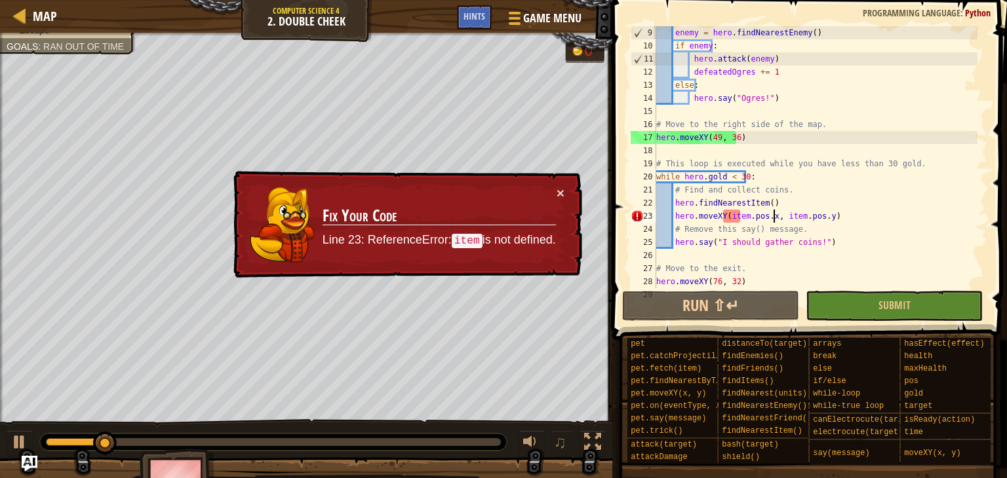
click at [740, 217] on div "enemy = hero . findNearestEnemy ( ) if enemy : hero . attack ( enemy ) defeated…" at bounding box center [815, 170] width 324 height 288
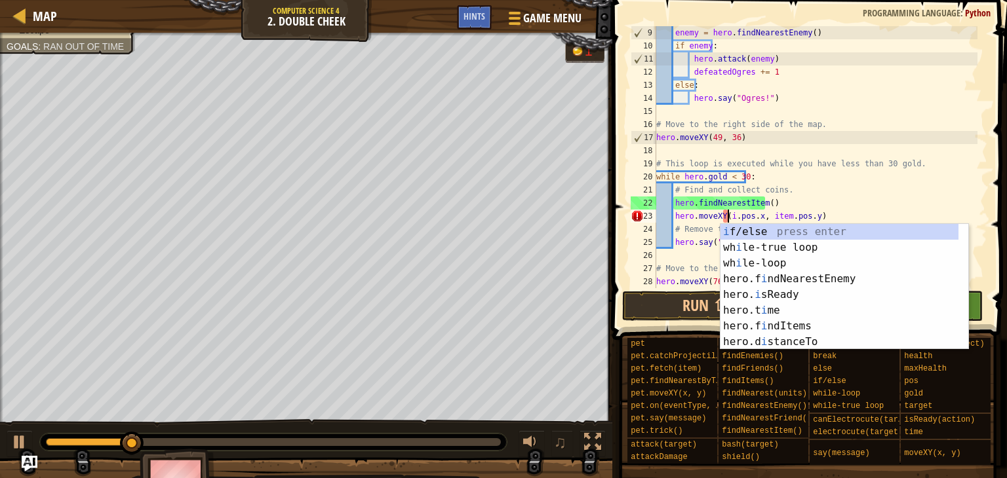
scroll to position [6, 17]
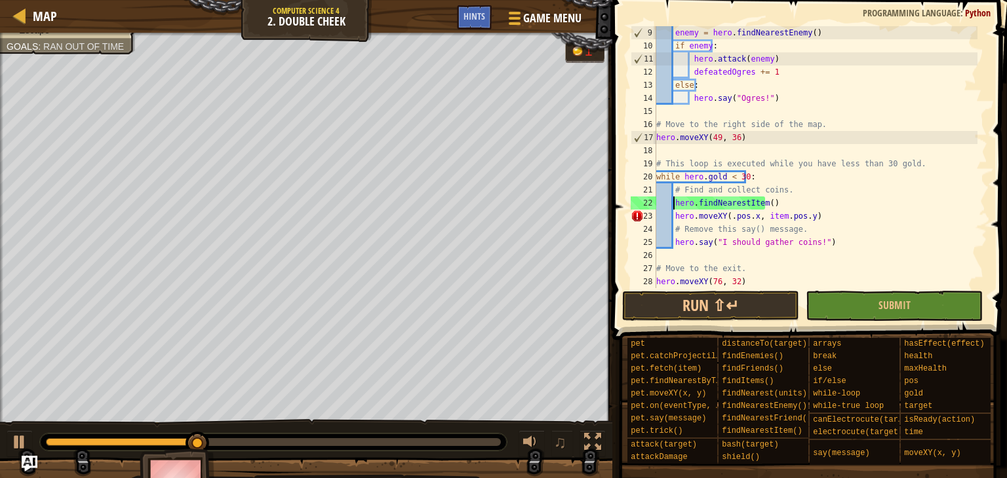
click at [674, 201] on div "enemy = hero . findNearestEnemy ( ) if enemy : hero . attack ( enemy ) defeated…" at bounding box center [815, 170] width 324 height 288
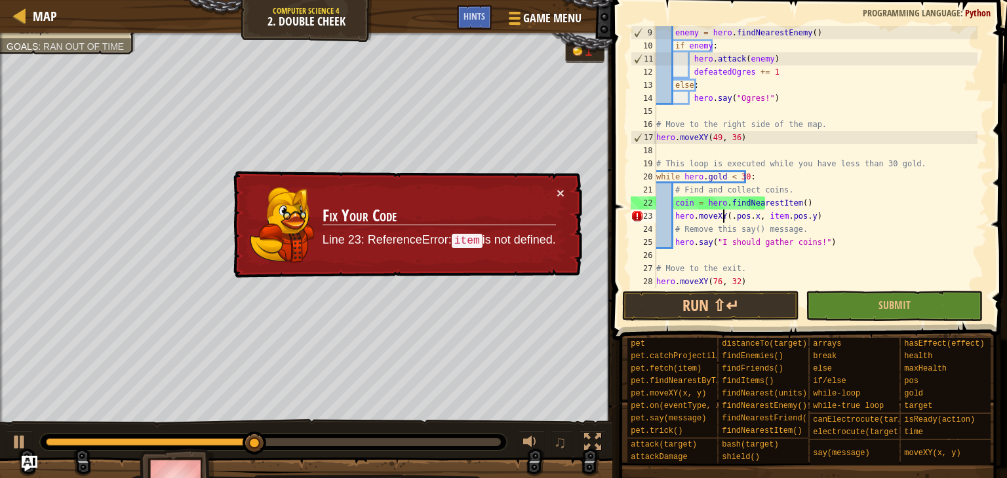
click at [724, 216] on div "enemy = hero . findNearestEnemy ( ) if enemy : hero . attack ( enemy ) defeated…" at bounding box center [815, 170] width 324 height 288
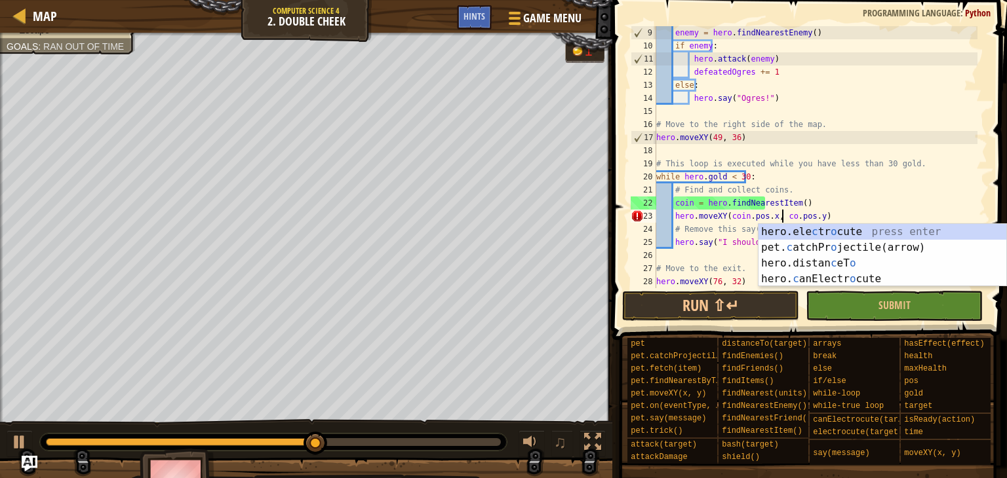
scroll to position [6, 16]
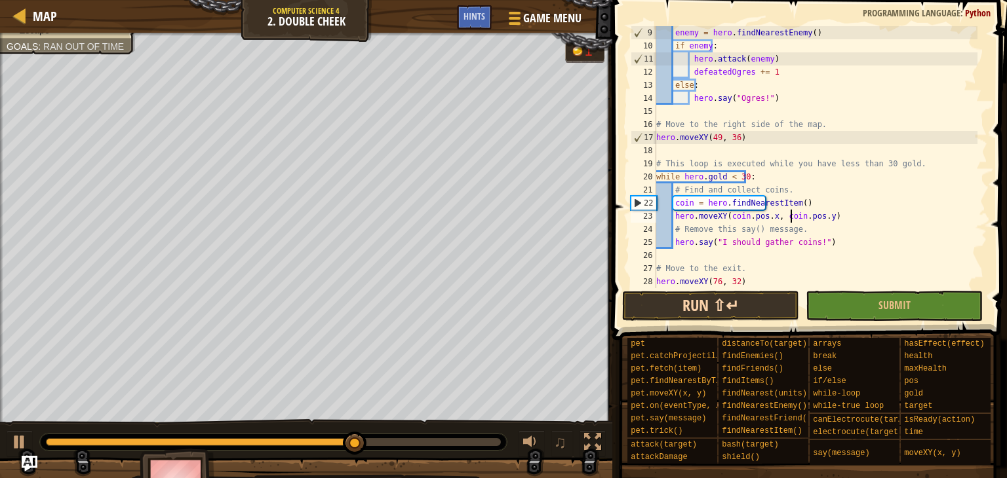
type textarea "hero.moveXY(coin.pos.x, coin.pos.y)"
click at [721, 298] on button "Run ⇧↵" at bounding box center [710, 306] width 177 height 30
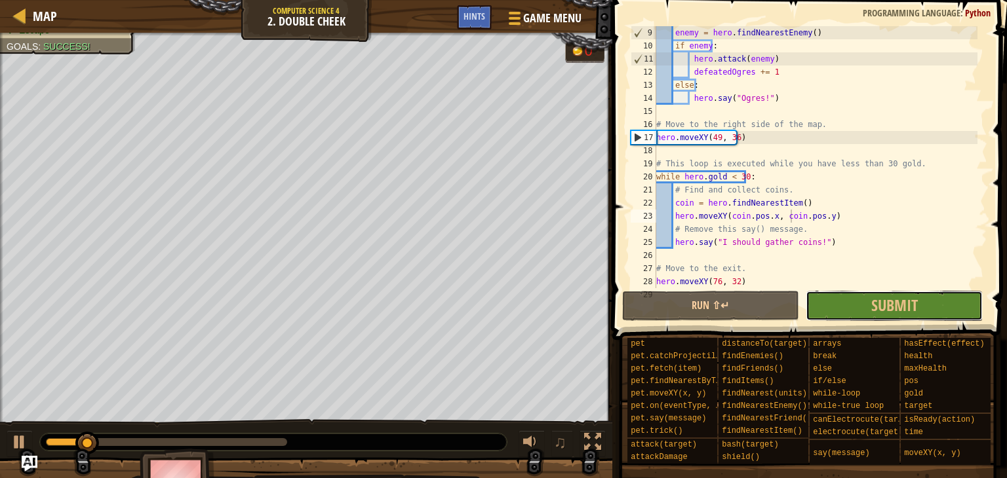
drag, startPoint x: 851, startPoint y: 300, endPoint x: 838, endPoint y: 306, distance: 14.1
click at [851, 300] on button "Submit" at bounding box center [893, 306] width 177 height 30
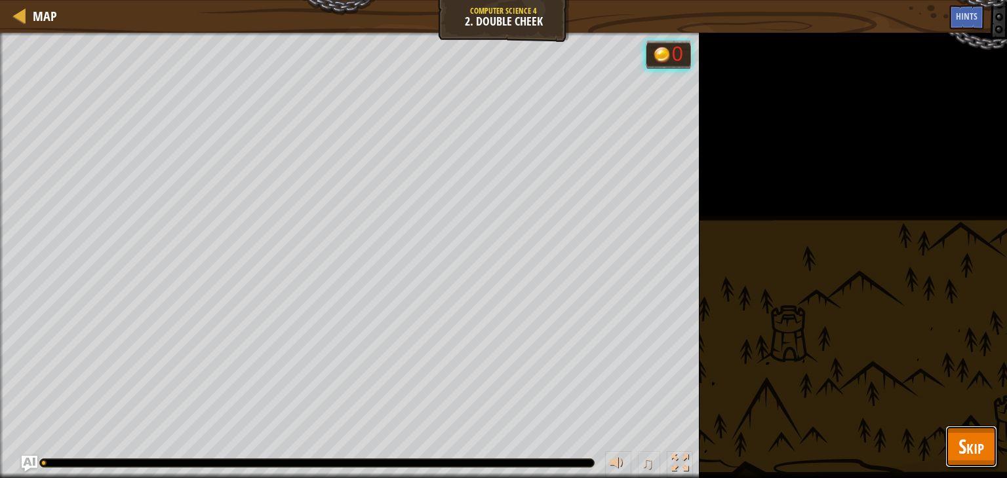
click at [975, 438] on span "Skip" at bounding box center [971, 446] width 26 height 27
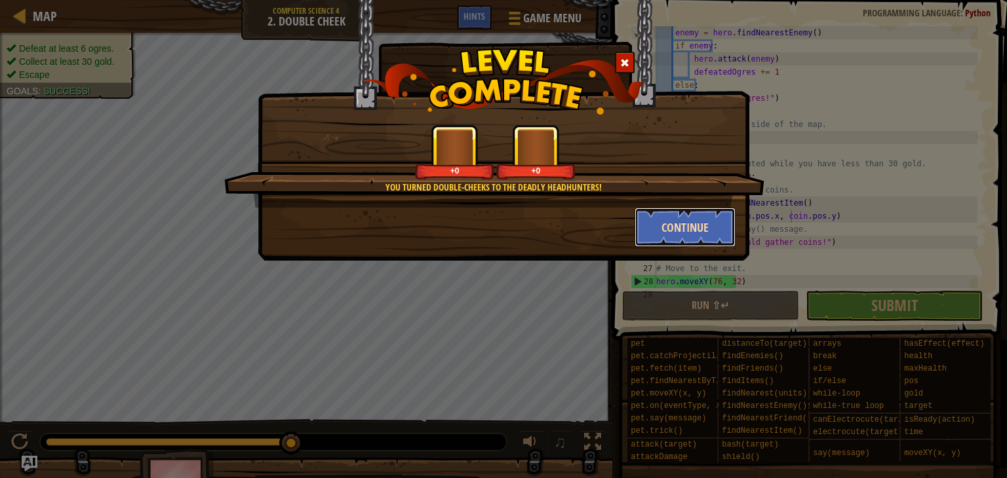
click at [694, 237] on button "Continue" at bounding box center [685, 227] width 102 height 39
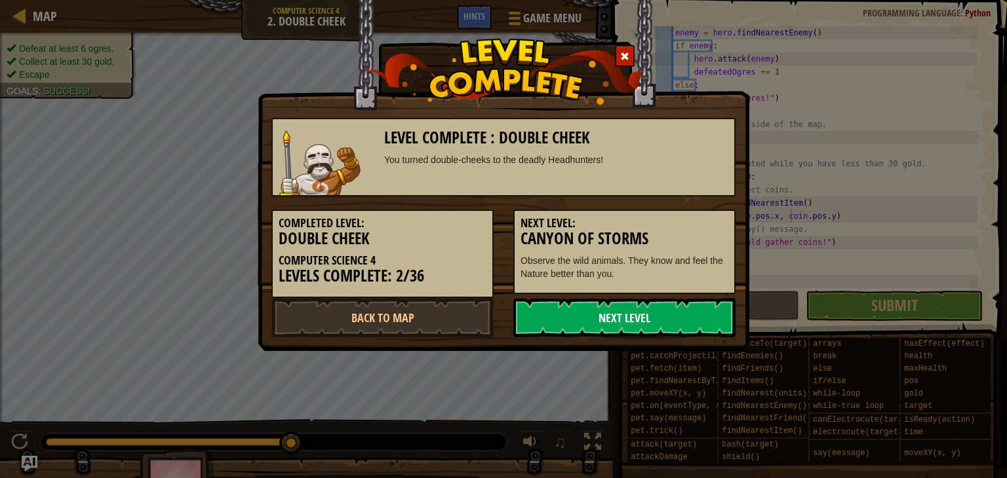
click at [661, 307] on link "Next Level" at bounding box center [624, 317] width 222 height 39
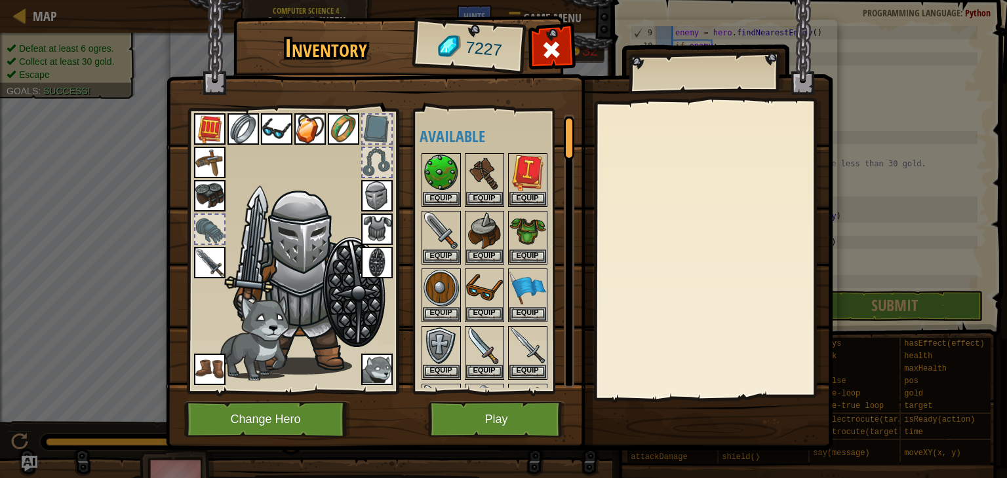
drag, startPoint x: 512, startPoint y: 392, endPoint x: 507, endPoint y: 385, distance: 8.9
click at [511, 391] on div "Available Equip Equip Equip Equip Equip Equip Equip Equip Equip Equip Equip Equ…" at bounding box center [494, 251] width 161 height 285
click at [508, 385] on div "Equip" at bounding box center [527, 411] width 39 height 54
click at [499, 427] on button "Play" at bounding box center [496, 420] width 137 height 36
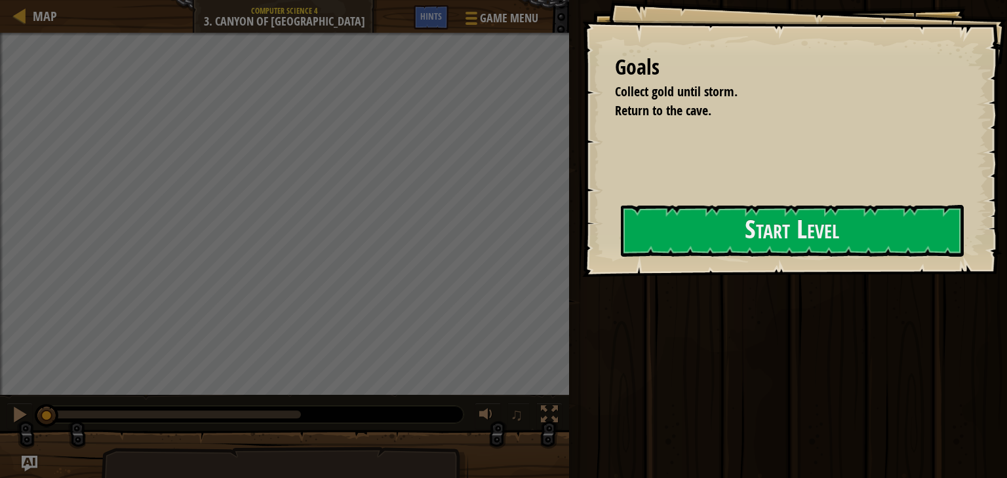
click at [695, 275] on div at bounding box center [792, 284] width 343 height 29
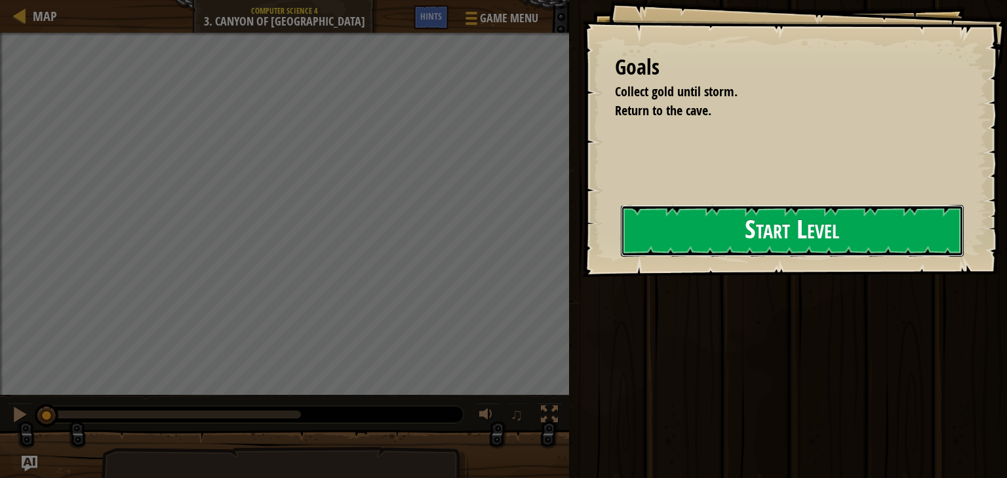
click at [729, 242] on button "Start Level" at bounding box center [792, 231] width 343 height 52
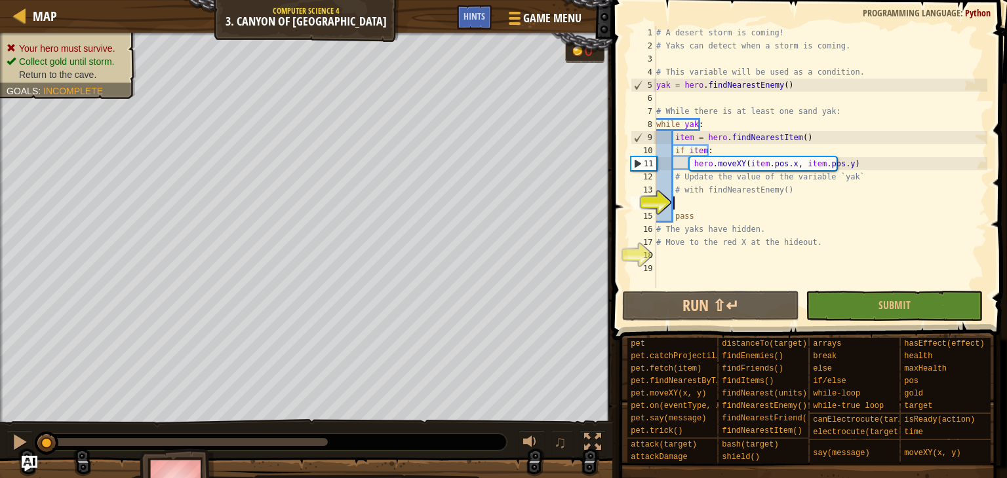
click at [669, 268] on div "# A desert storm is coming! # Yaks can detect when a storm is coming. # This va…" at bounding box center [820, 170] width 334 height 288
click at [669, 254] on div "# A desert storm is coming! # Yaks can detect when a storm is coming. # This va…" at bounding box center [820, 170] width 334 height 288
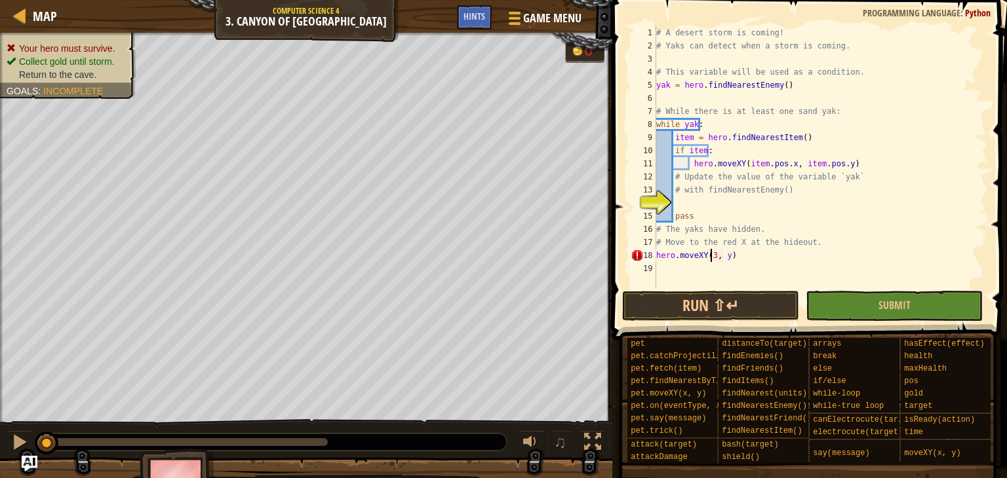
scroll to position [6, 7]
type textarea "hero.moveXY(38, 58)"
click at [682, 206] on div "# A desert storm is coming! # Yaks can detect when a storm is coming. # This va…" at bounding box center [820, 170] width 334 height 288
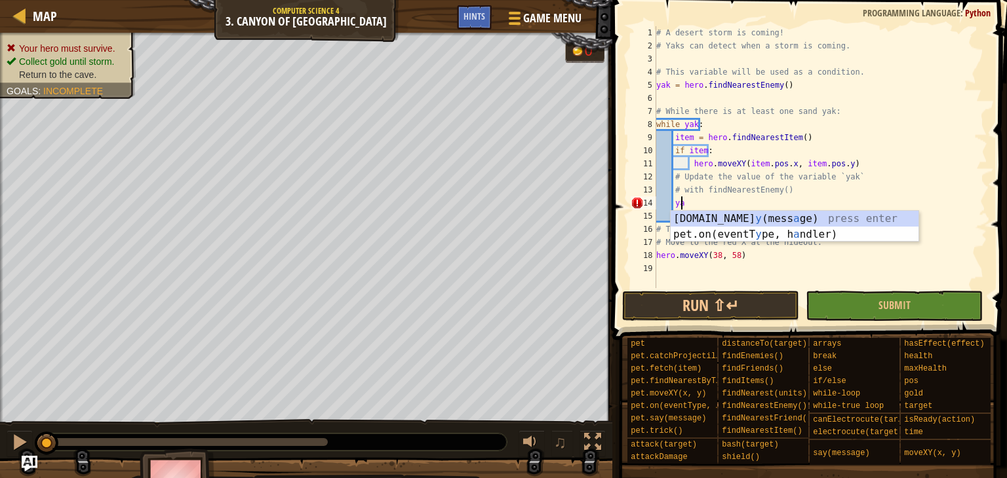
type textarea "y"
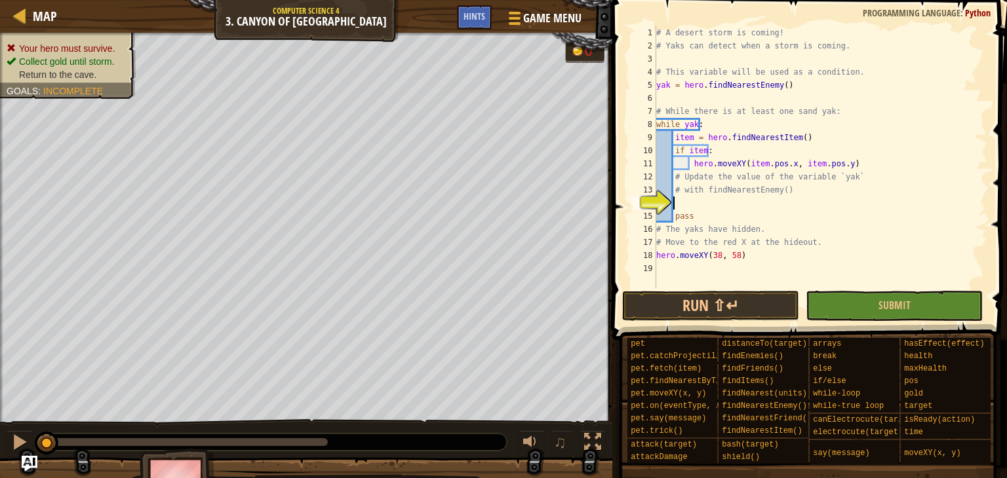
scroll to position [6, 1]
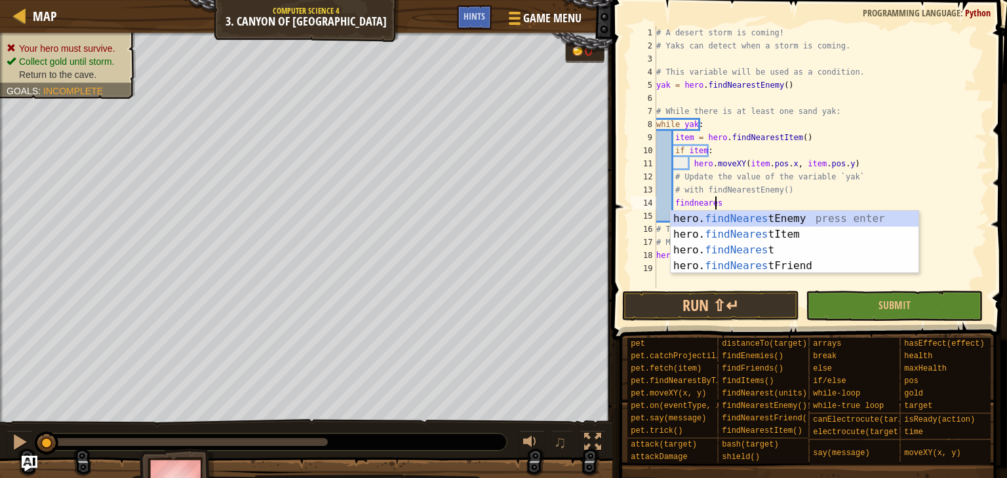
type textarea "findnearest"
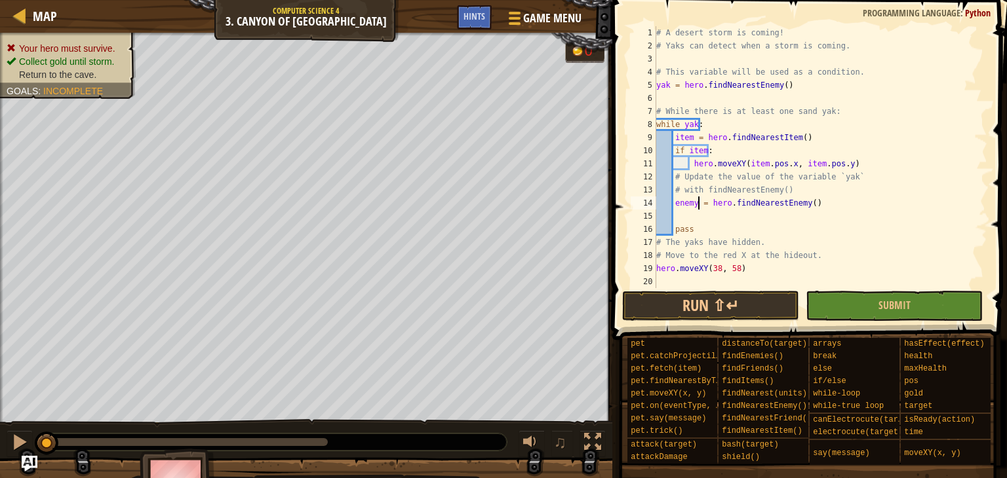
click at [697, 206] on div "# A desert storm is coming! # Yaks can detect when a storm is coming. # This va…" at bounding box center [820, 170] width 334 height 288
type textarea "enemy = hero.findNearestEnemy()"
click at [691, 201] on div "# A desert storm is coming! # Yaks can detect when a storm is coming. # This va…" at bounding box center [820, 170] width 334 height 288
click at [699, 211] on div "# A desert storm is coming! # Yaks can detect when a storm is coming. # This va…" at bounding box center [820, 170] width 334 height 288
click at [695, 201] on div "# A desert storm is coming! # Yaks can detect when a storm is coming. # This va…" at bounding box center [820, 170] width 334 height 288
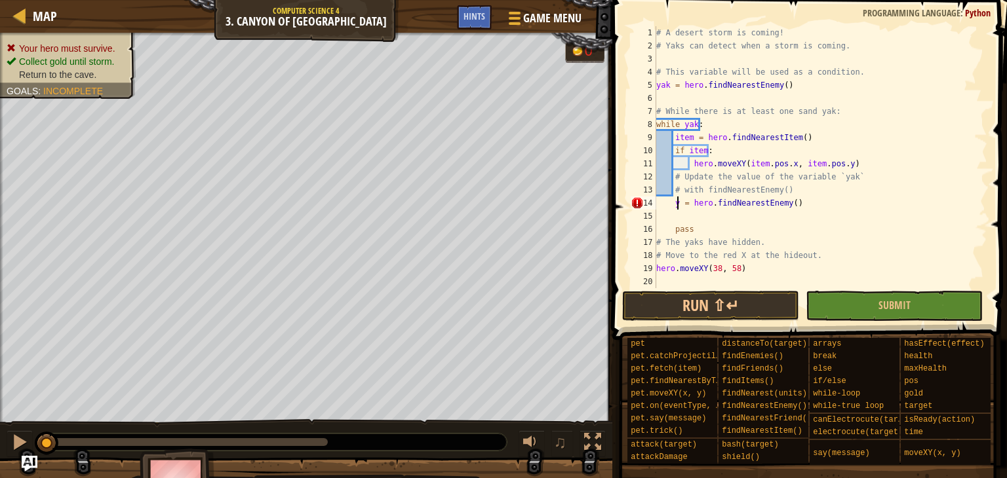
scroll to position [6, 3]
type textarea "yak = hero.findNearestEnemy()"
click at [692, 294] on button "Run ⇧↵" at bounding box center [710, 306] width 177 height 30
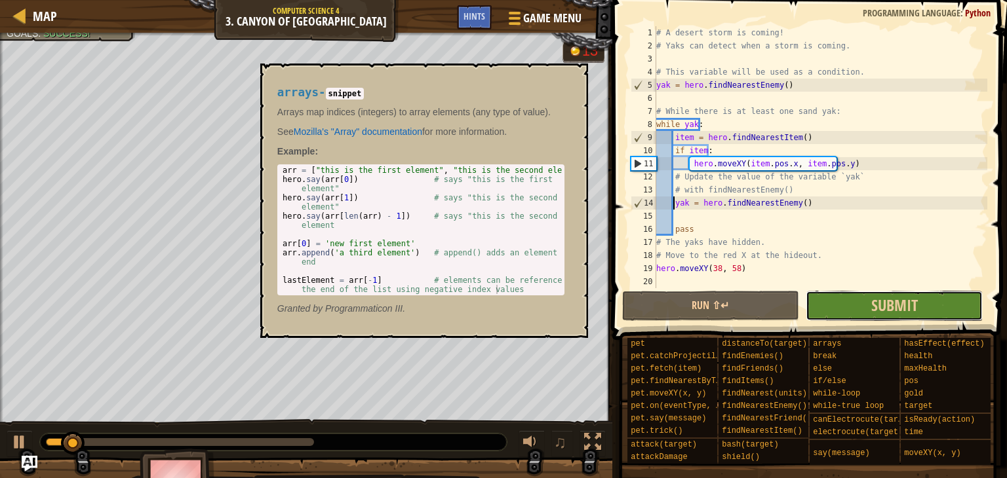
click at [869, 317] on button "Submit" at bounding box center [893, 306] width 177 height 30
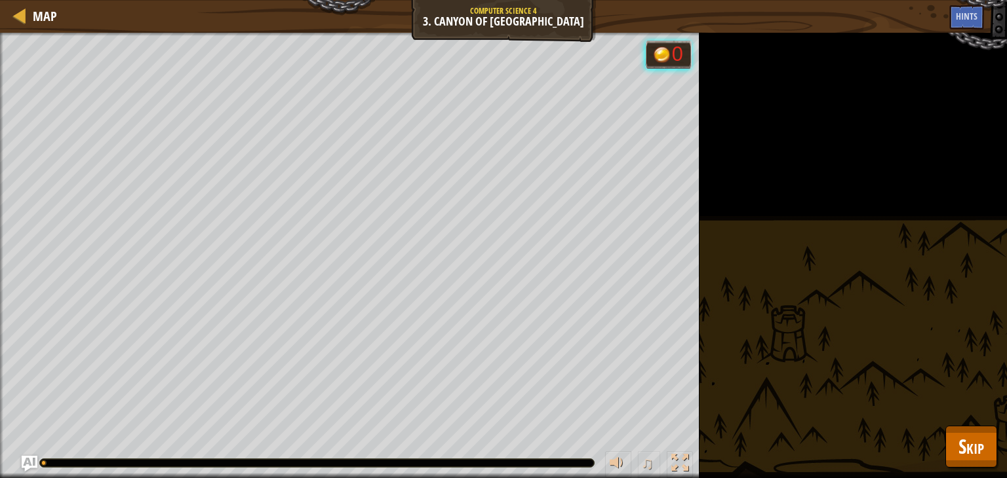
click at [996, 468] on div "Collect gold until storm. Return to the cave. Goals : Running... 0 ♫ Okar 1251 …" at bounding box center [503, 256] width 1007 height 446
drag, startPoint x: 991, startPoint y: 454, endPoint x: 986, endPoint y: 435, distance: 19.7
click at [988, 449] on button "Skip" at bounding box center [971, 447] width 52 height 42
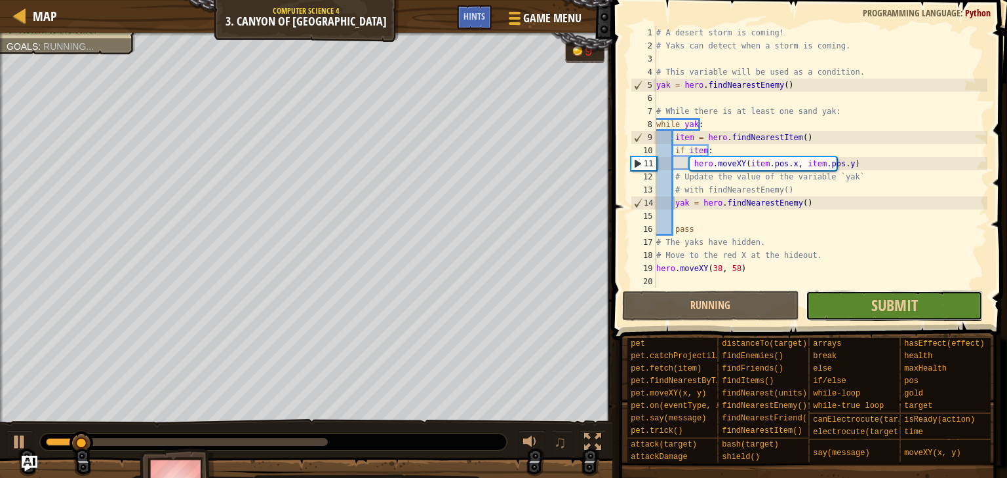
click at [862, 300] on button "Submit" at bounding box center [893, 306] width 177 height 30
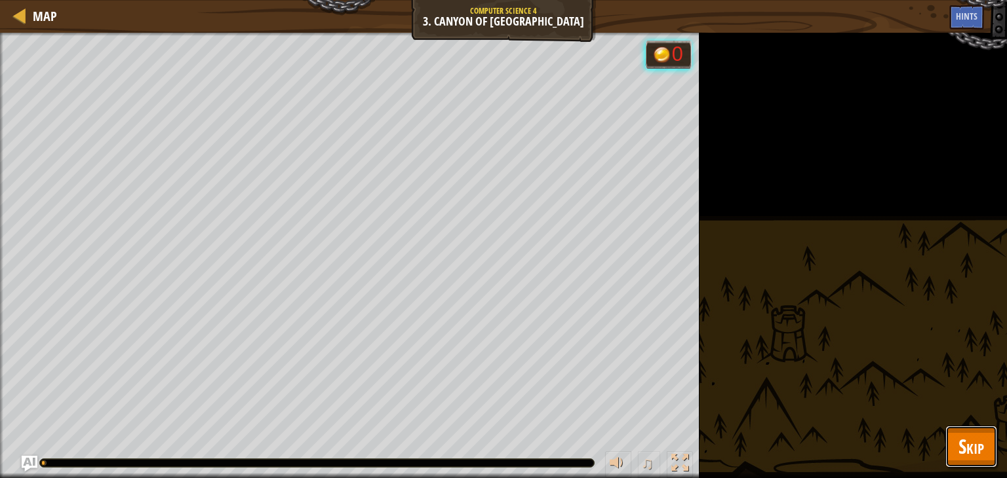
click at [971, 432] on button "Skip" at bounding box center [971, 447] width 52 height 42
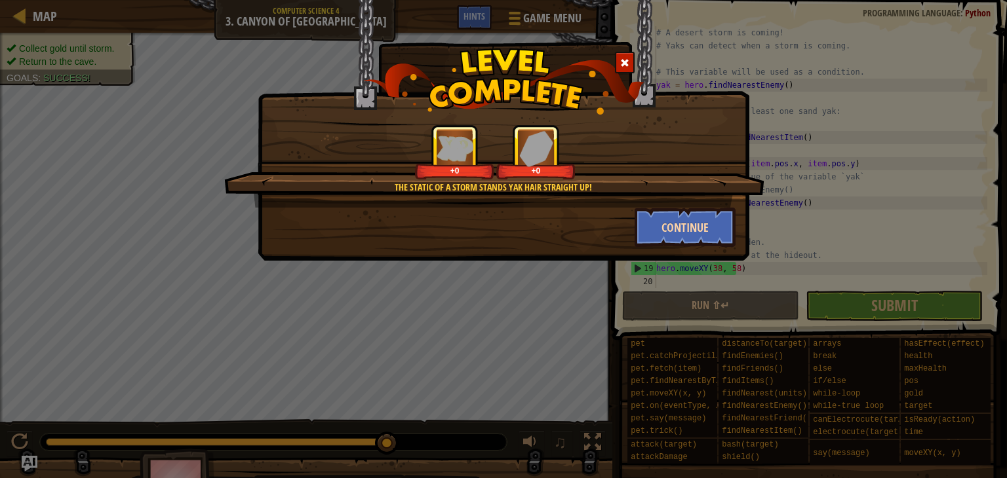
drag, startPoint x: 742, startPoint y: 231, endPoint x: 727, endPoint y: 225, distance: 16.2
click at [741, 231] on div "Continue" at bounding box center [685, 227] width 121 height 39
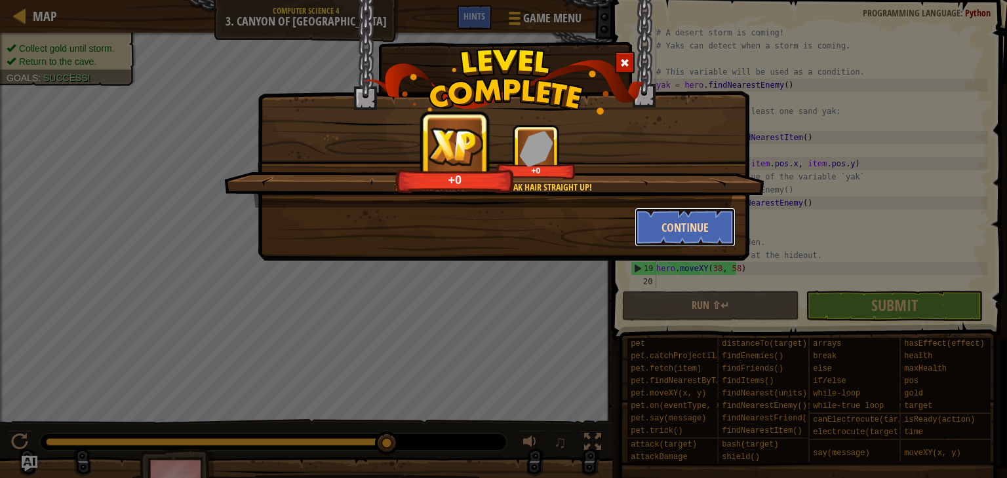
click at [721, 222] on button "Continue" at bounding box center [685, 227] width 102 height 39
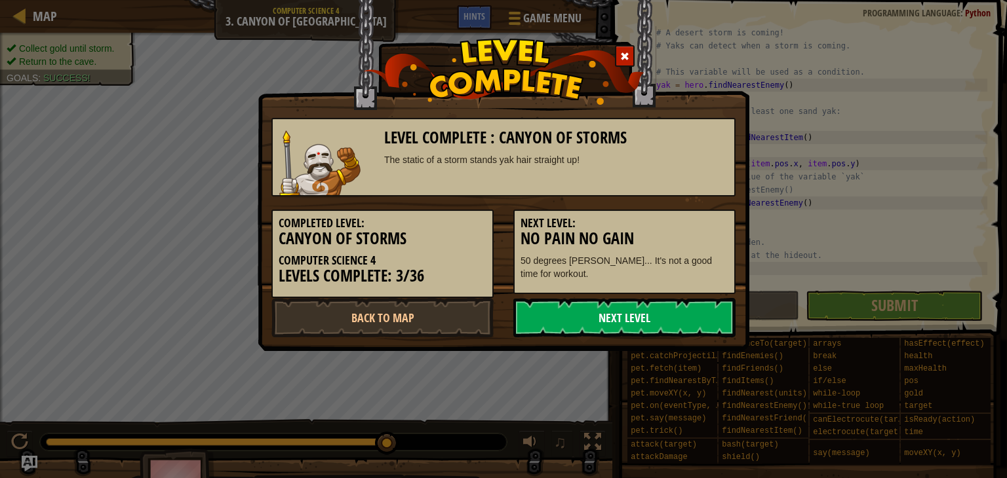
click at [635, 326] on link "Next Level" at bounding box center [624, 317] width 222 height 39
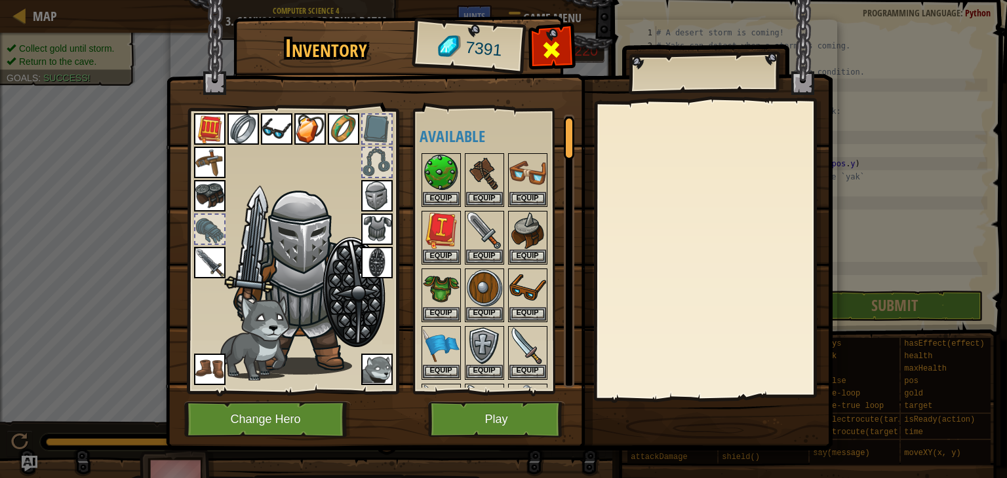
click at [547, 42] on span at bounding box center [551, 49] width 21 height 21
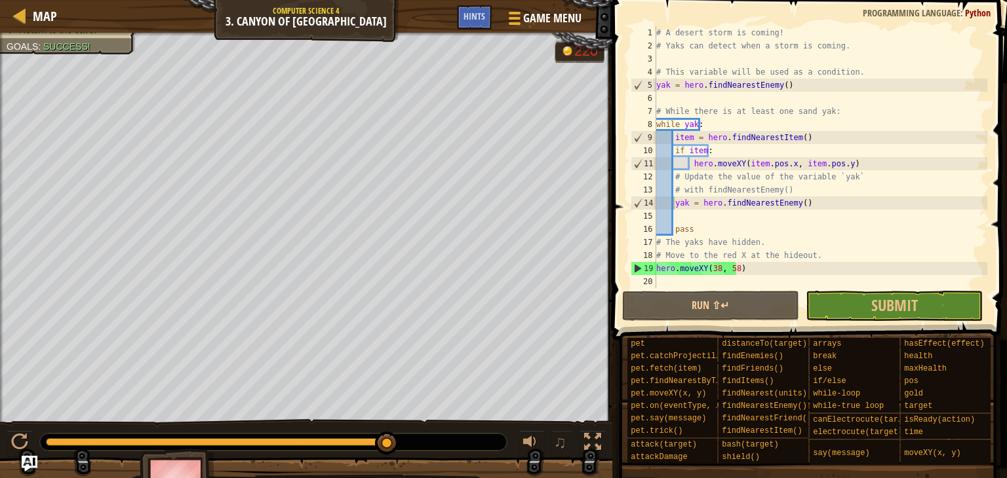
click at [68, 16] on div "Map Computer Science 4 3. Canyon of Storms Game Menu Done Hints" at bounding box center [306, 16] width 612 height 33
click at [37, 16] on span "Map" at bounding box center [45, 16] width 24 height 18
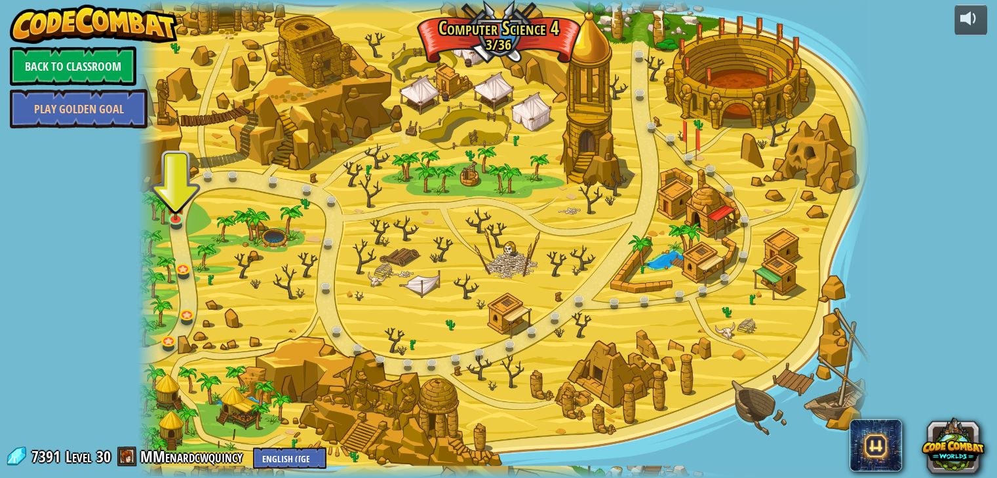
click at [163, 235] on div at bounding box center [504, 239] width 732 height 478
click at [170, 229] on div at bounding box center [504, 239] width 732 height 478
click at [182, 222] on link at bounding box center [177, 218] width 26 height 26
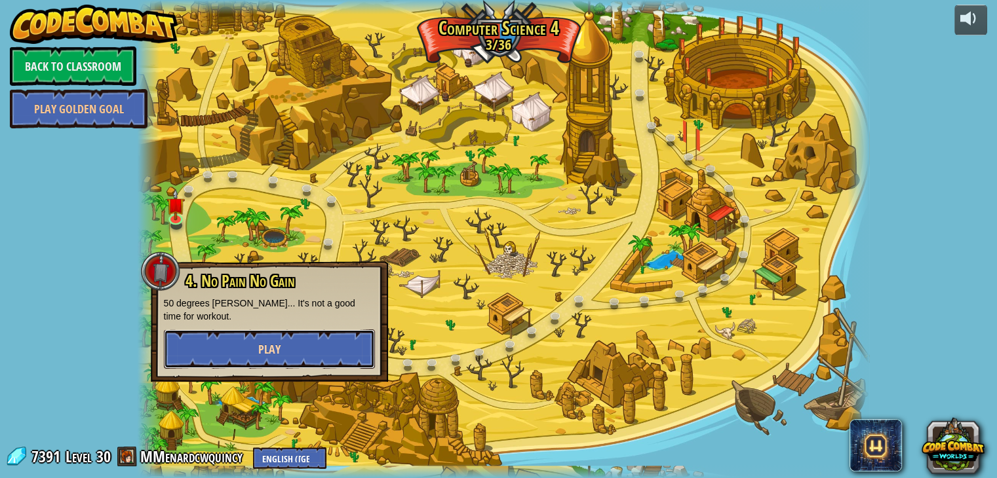
click at [232, 344] on button "Play" at bounding box center [269, 349] width 211 height 39
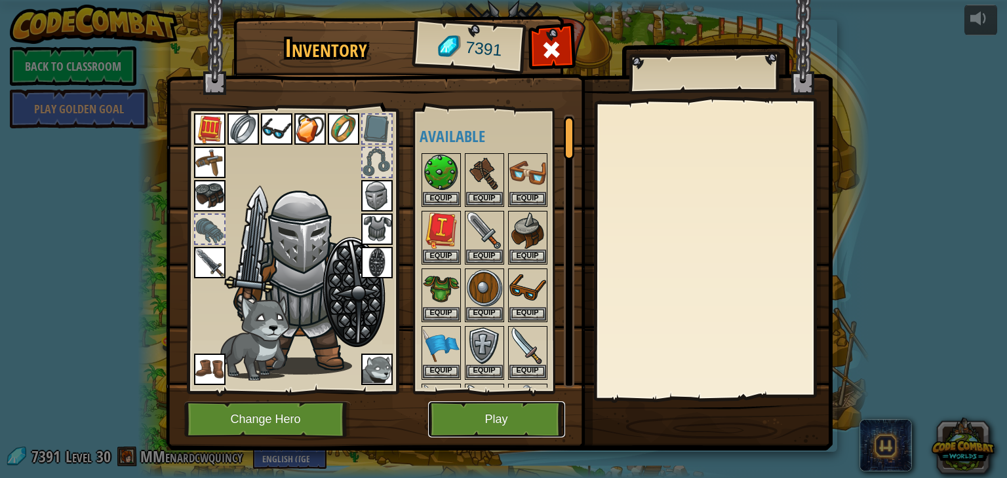
click at [454, 415] on button "Play" at bounding box center [496, 420] width 137 height 36
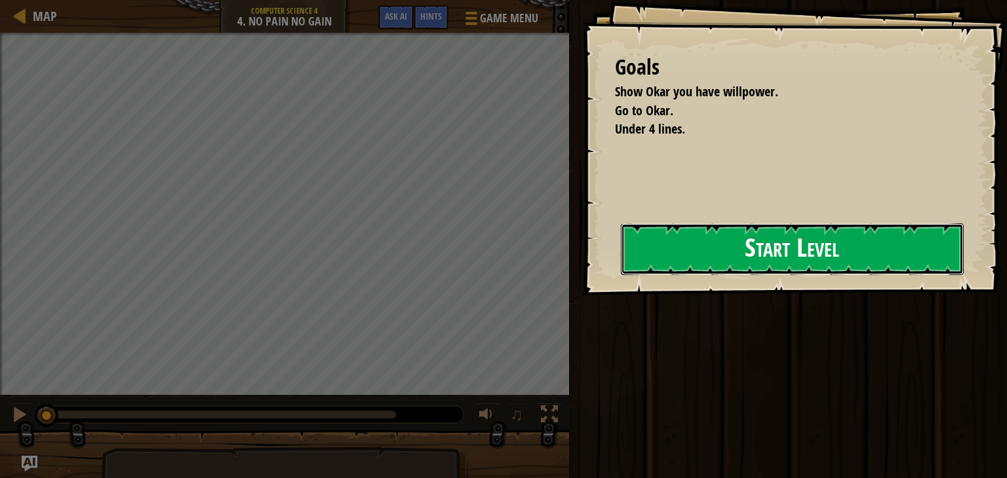
click at [621, 275] on button "Start Level" at bounding box center [792, 249] width 343 height 52
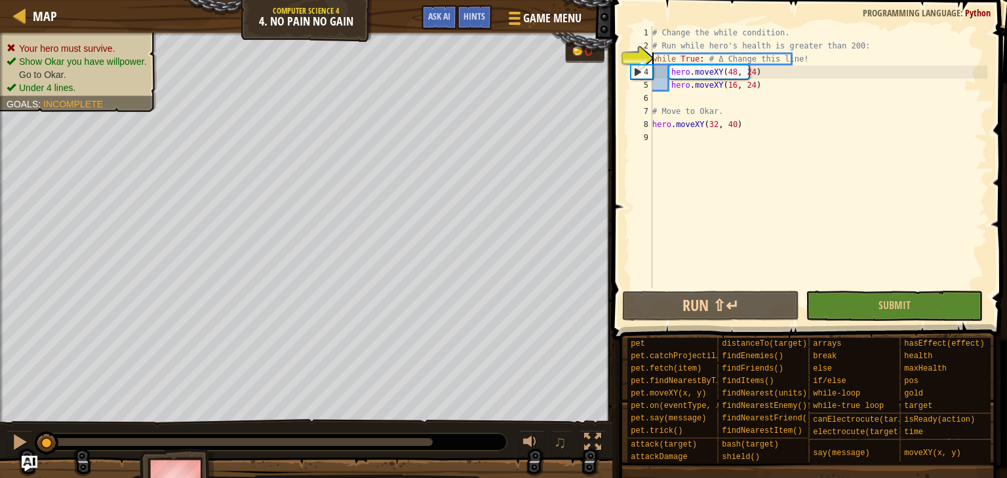
click at [693, 57] on div "# Change the while condition. # Run while hero's health is greater than 200: wh…" at bounding box center [818, 170] width 338 height 288
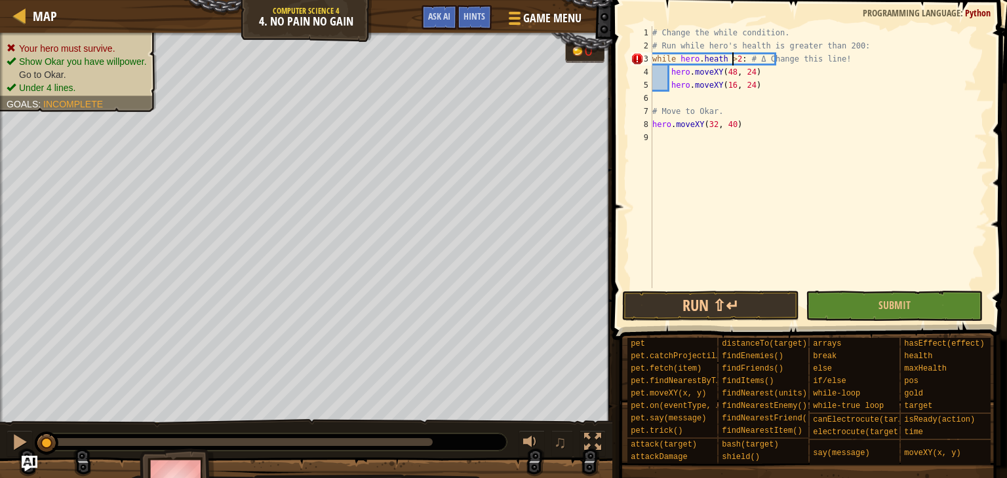
scroll to position [6, 10]
drag, startPoint x: 694, startPoint y: 313, endPoint x: 687, endPoint y: 319, distance: 9.3
click at [693, 313] on button "Run ⇧↵" at bounding box center [710, 306] width 177 height 30
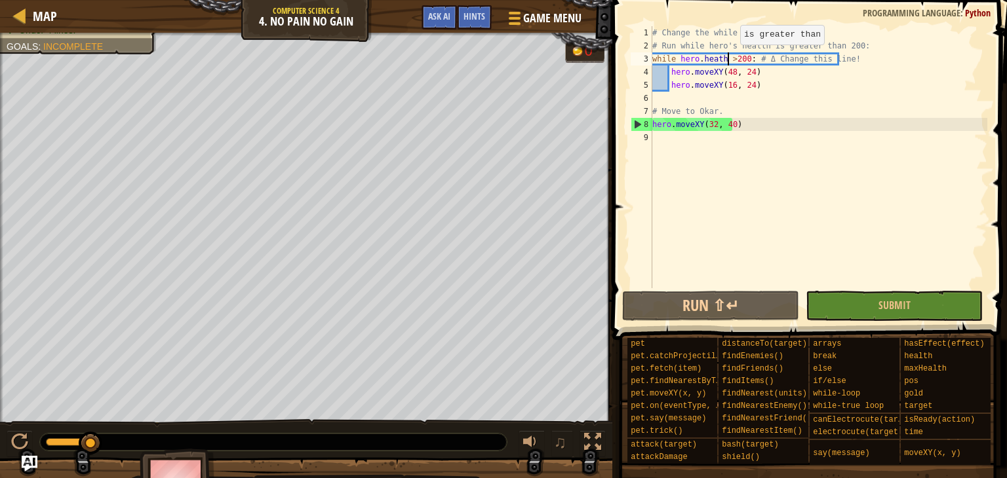
click at [729, 58] on div "# Change the while condition. # Run while hero's health is greater than 200: wh…" at bounding box center [818, 170] width 338 height 288
type textarea "while hero.[PERSON_NAME] > 200: # Δ Change this line!"
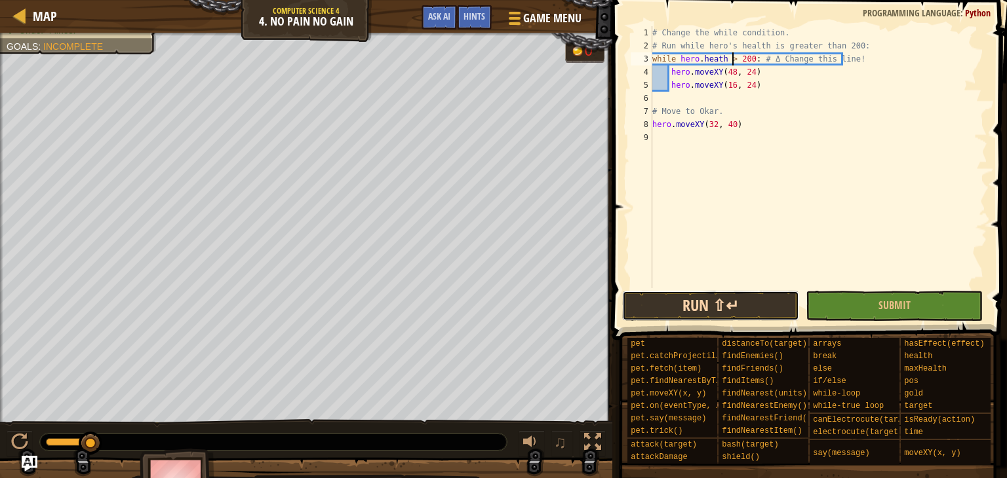
click at [744, 301] on button "Run ⇧↵" at bounding box center [710, 306] width 177 height 30
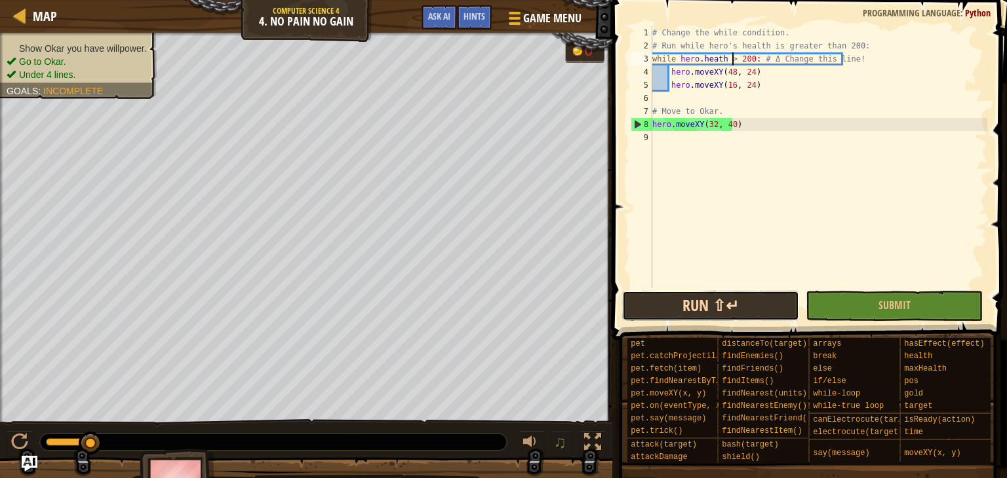
click at [687, 307] on button "Run ⇧↵" at bounding box center [710, 306] width 177 height 30
click at [37, 20] on span "Map" at bounding box center [45, 16] width 24 height 18
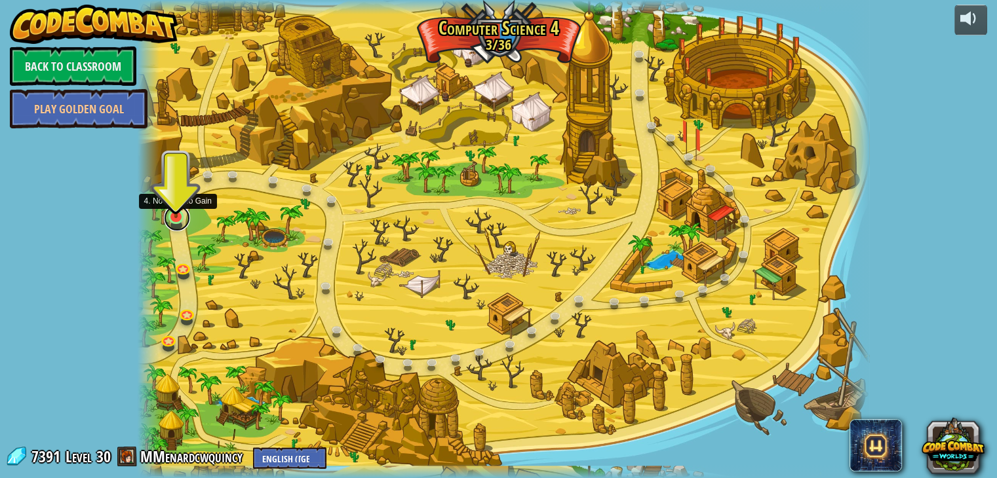
click at [186, 213] on link at bounding box center [177, 218] width 26 height 26
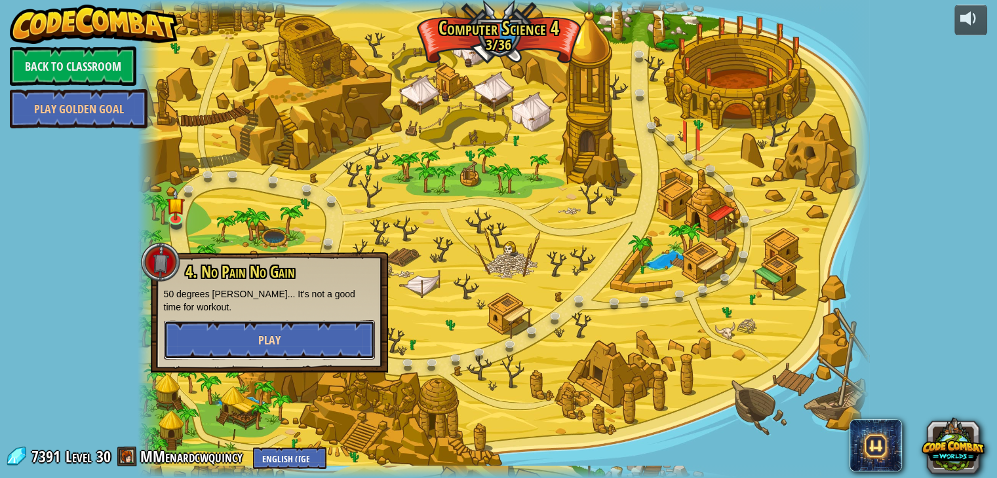
click at [231, 325] on button "Play" at bounding box center [269, 339] width 211 height 39
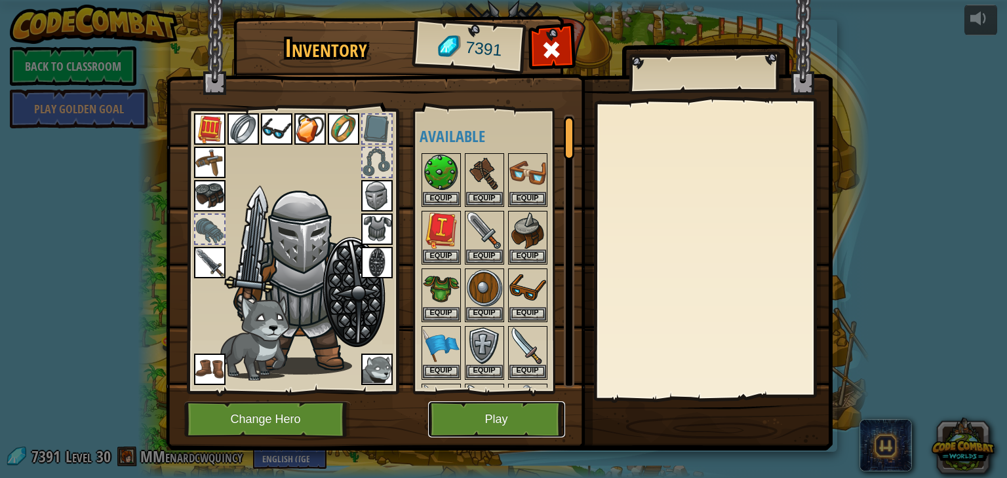
click at [530, 414] on button "Play" at bounding box center [496, 420] width 137 height 36
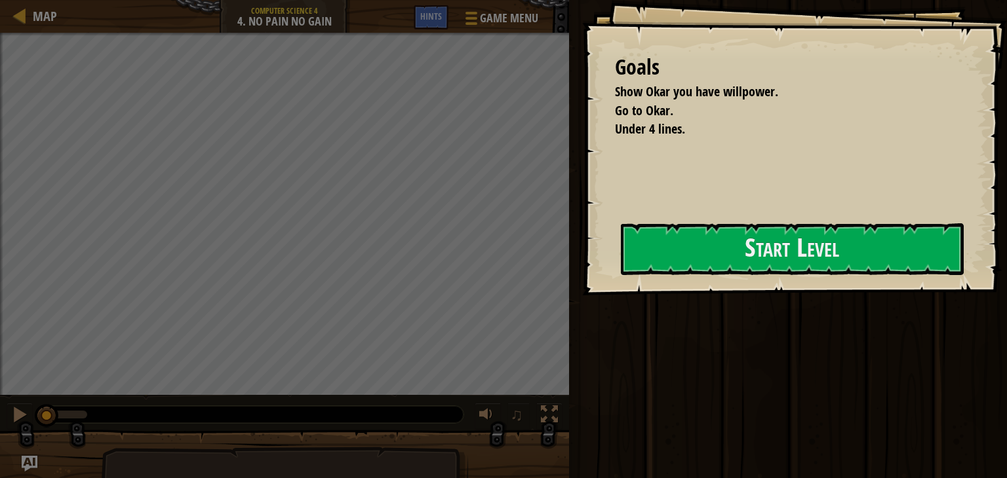
click at [582, 239] on div "Goals Show Okar you have willpower. Go to Okar. Under 4 lines. Start Level Erro…" at bounding box center [794, 148] width 425 height 296
click at [585, 298] on div "Run ⇧↵ Submit Done" at bounding box center [786, 236] width 442 height 472
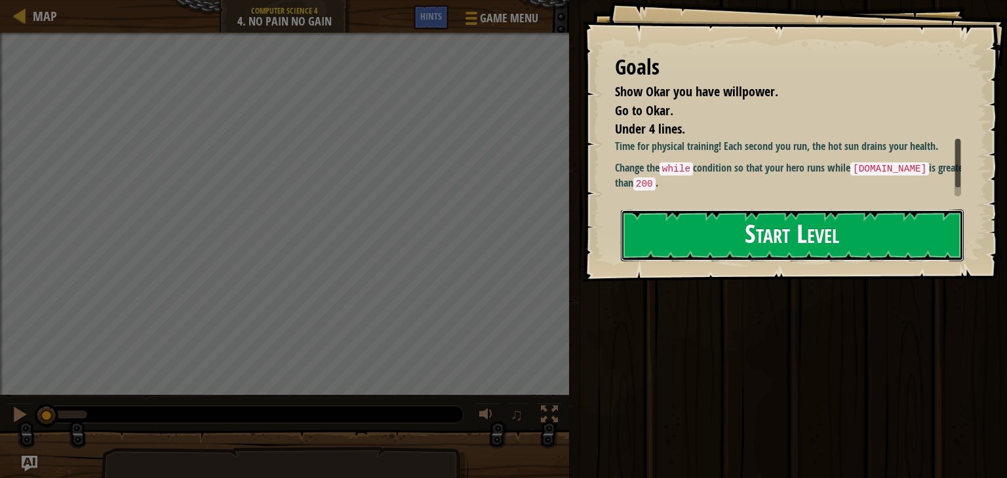
click at [687, 261] on button "Start Level" at bounding box center [792, 236] width 343 height 52
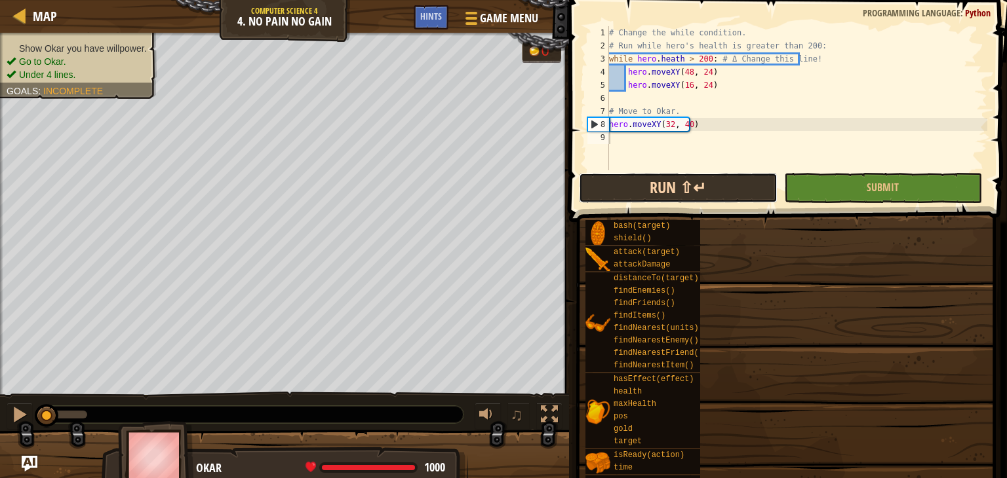
click at [697, 202] on button "Run ⇧↵" at bounding box center [678, 188] width 198 height 30
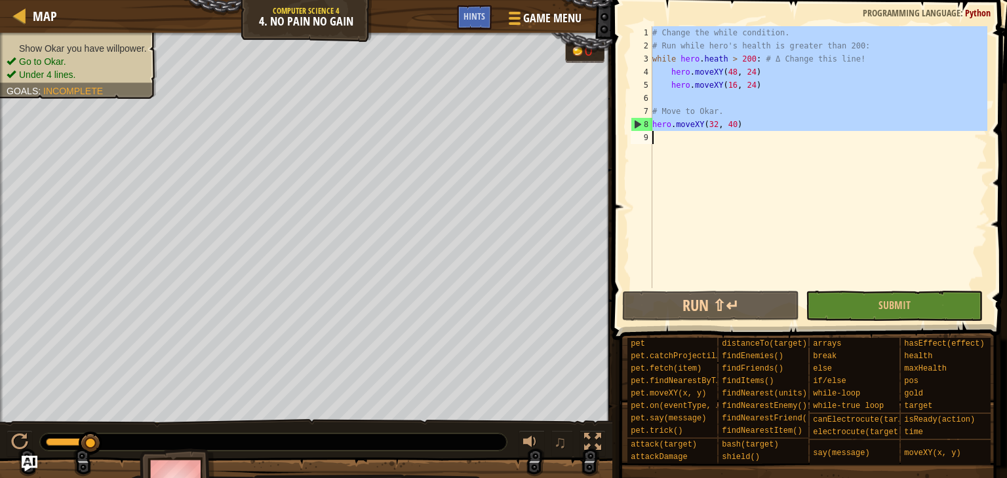
drag, startPoint x: 651, startPoint y: 31, endPoint x: 608, endPoint y: 143, distance: 119.5
type textarea "hero.moveXY(32, 40)"
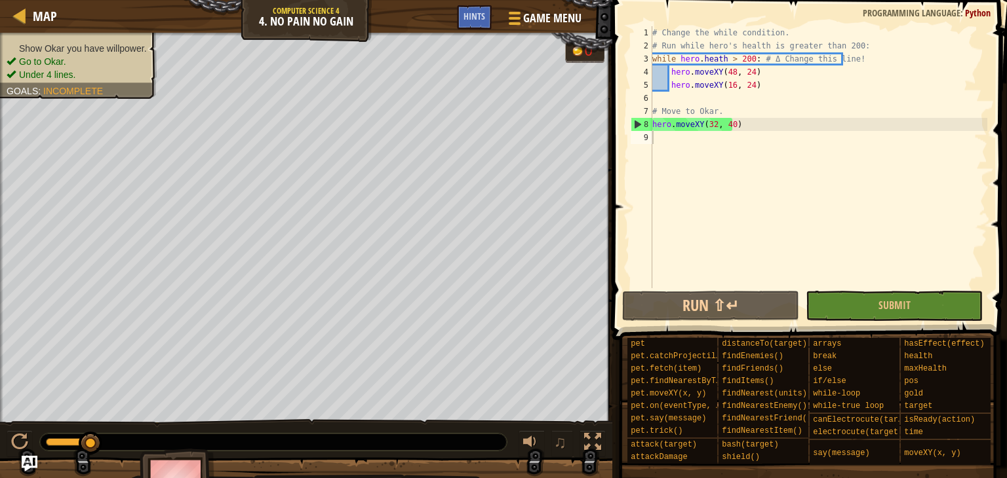
drag, startPoint x: 652, startPoint y: 19, endPoint x: 647, endPoint y: 80, distance: 61.2
click at [647, 80] on div "1 2 3 4 5 6 7 8 9 # Change the while condition. # Run while hero's health is gr…" at bounding box center [807, 196] width 398 height 379
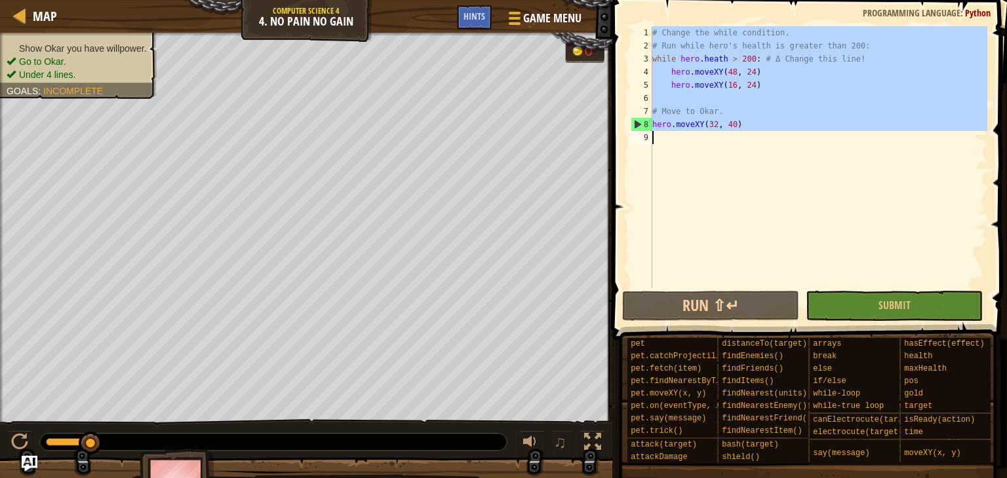
drag, startPoint x: 648, startPoint y: 32, endPoint x: 663, endPoint y: 174, distance: 143.1
click at [663, 174] on div "1 2 3 4 5 6 7 8 9 # Change the while condition. # Run while hero's health is gr…" at bounding box center [807, 157] width 359 height 262
type textarea "hero.moveXY(32, 40)"
paste textarea
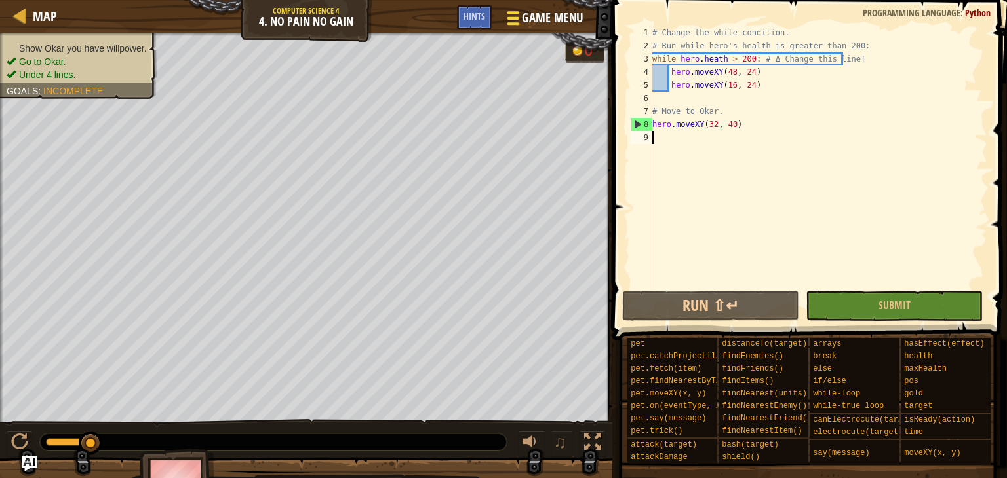
click at [574, 14] on div "Map Computer Science 4 4. No Pain No Gain Game Menu Done Hints" at bounding box center [306, 16] width 612 height 33
click at [568, 14] on span "Game Menu" at bounding box center [552, 18] width 61 height 18
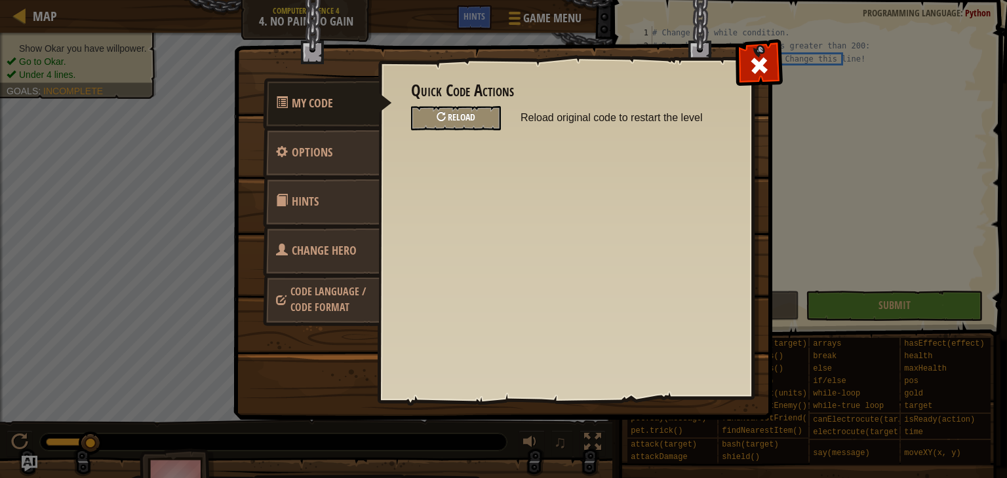
click at [465, 121] on span "Reload" at bounding box center [462, 117] width 28 height 12
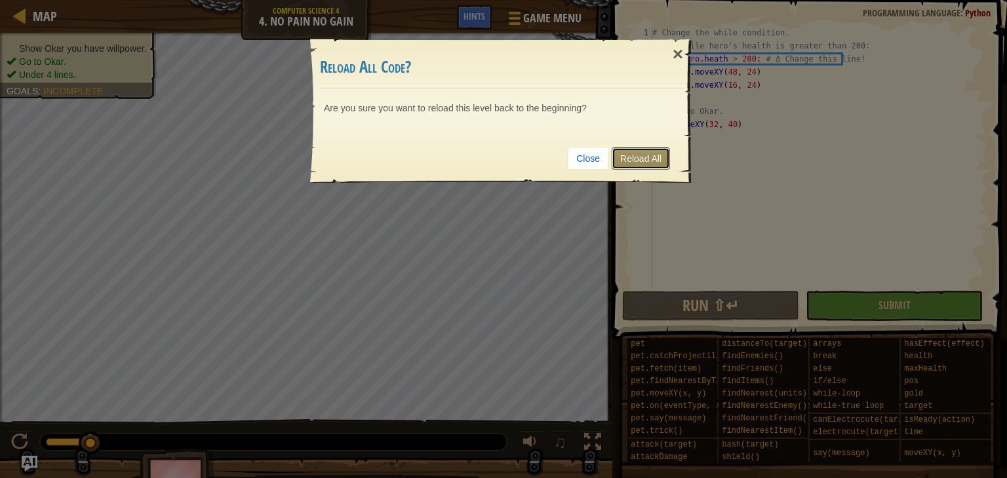
click at [663, 159] on link "Reload All" at bounding box center [640, 158] width 58 height 22
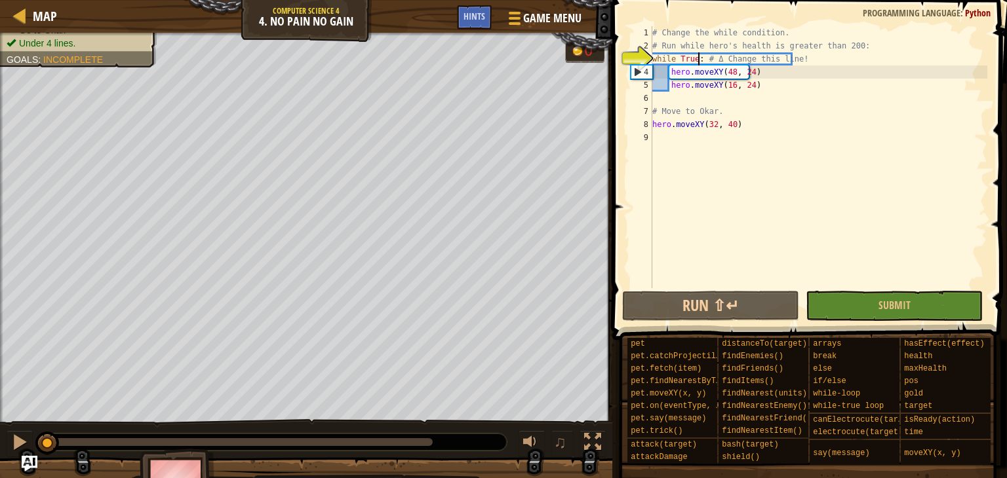
click at [697, 61] on div "# Change the while condition. # Run while hero's health is greater than 200: wh…" at bounding box center [818, 170] width 338 height 288
click at [691, 62] on div "# Change the while condition. # Run while hero's health is greater than 200: wh…" at bounding box center [818, 170] width 338 height 288
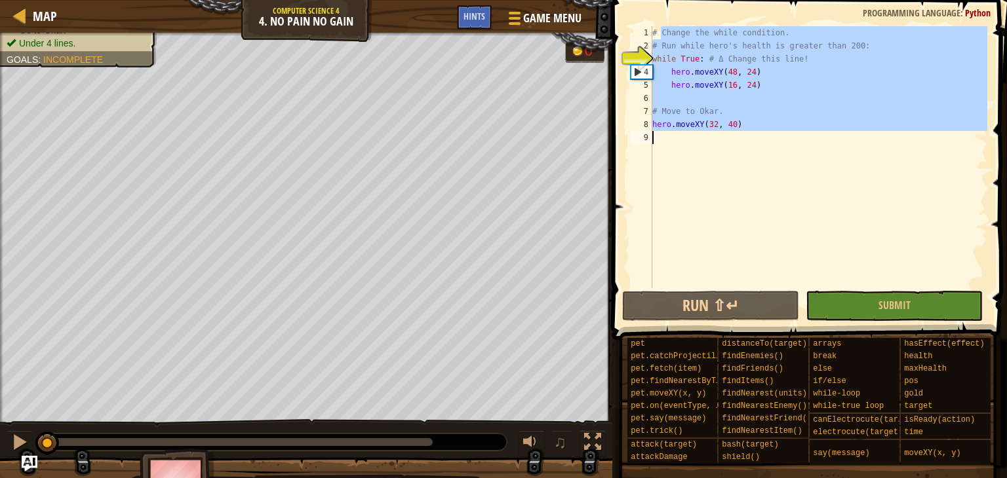
drag, startPoint x: 659, startPoint y: 31, endPoint x: 653, endPoint y: 145, distance: 114.2
click at [653, 145] on div "# Change the while condition. # Run while hero's health is greater than 200: wh…" at bounding box center [818, 170] width 338 height 288
type textarea "hero.moveXY(32, 40)"
paste textarea
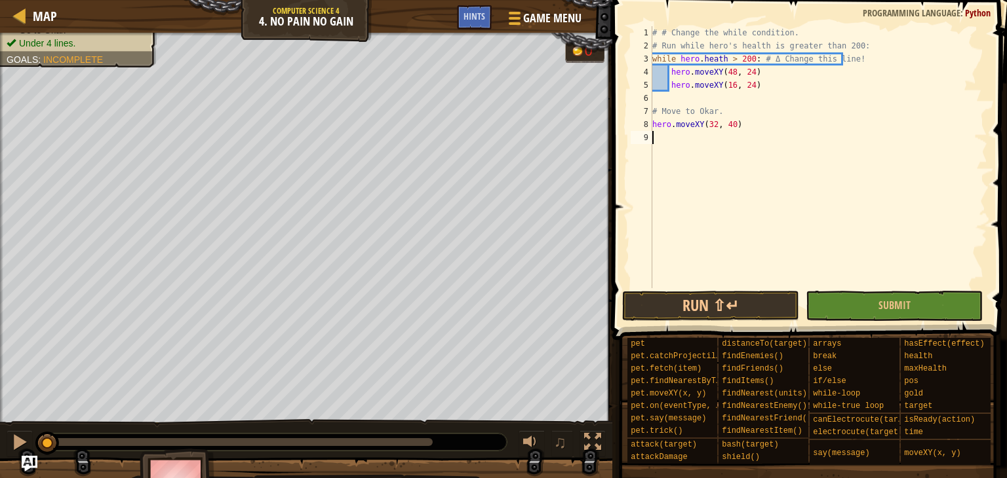
drag, startPoint x: 675, startPoint y: 268, endPoint x: 673, endPoint y: 278, distance: 10.0
click at [670, 273] on div "# # Change the while condition. # Run while hero's health is greater than 200: …" at bounding box center [818, 170] width 338 height 288
drag, startPoint x: 687, startPoint y: 302, endPoint x: 741, endPoint y: 310, distance: 55.0
click at [692, 304] on button "Run ⇧↵" at bounding box center [710, 306] width 177 height 30
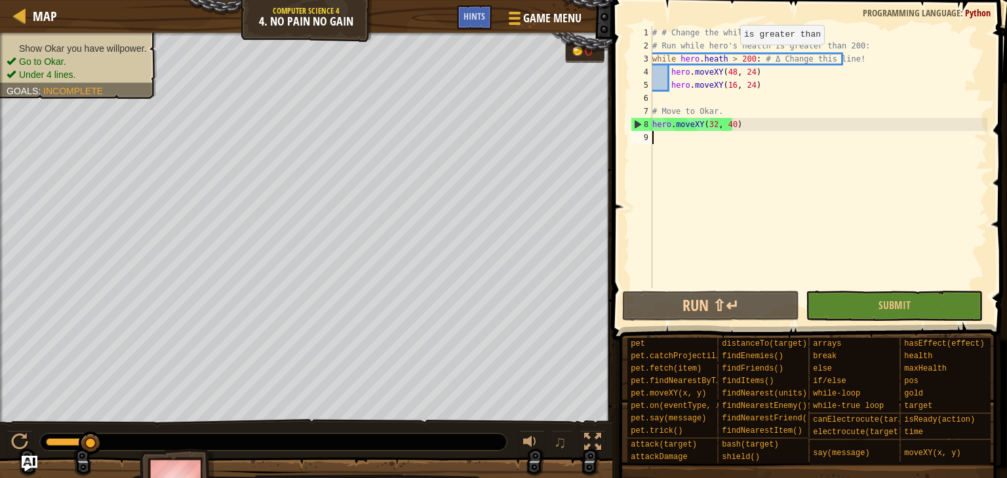
click at [729, 58] on div "# # Change the while condition. # Run while hero's health is greater than 200: …" at bounding box center [818, 170] width 338 height 288
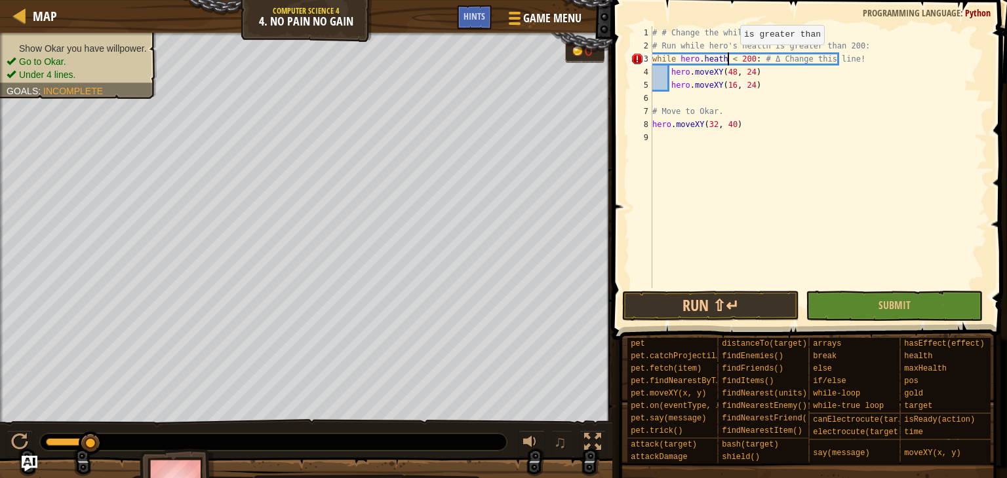
scroll to position [6, 9]
click at [761, 313] on button "Run ⇧↵" at bounding box center [710, 306] width 177 height 30
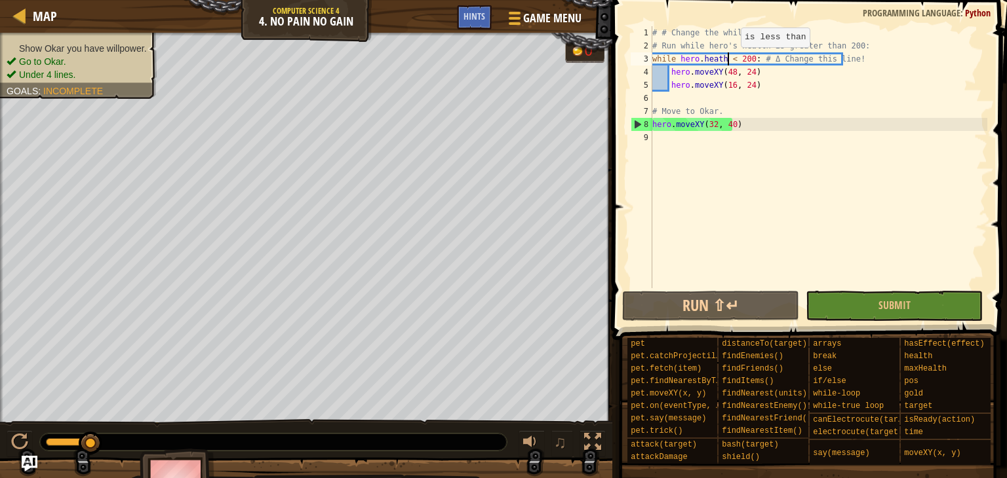
click at [729, 60] on div "# # Change the while condition. # Run while hero's health is greater than 200: …" at bounding box center [818, 170] width 338 height 288
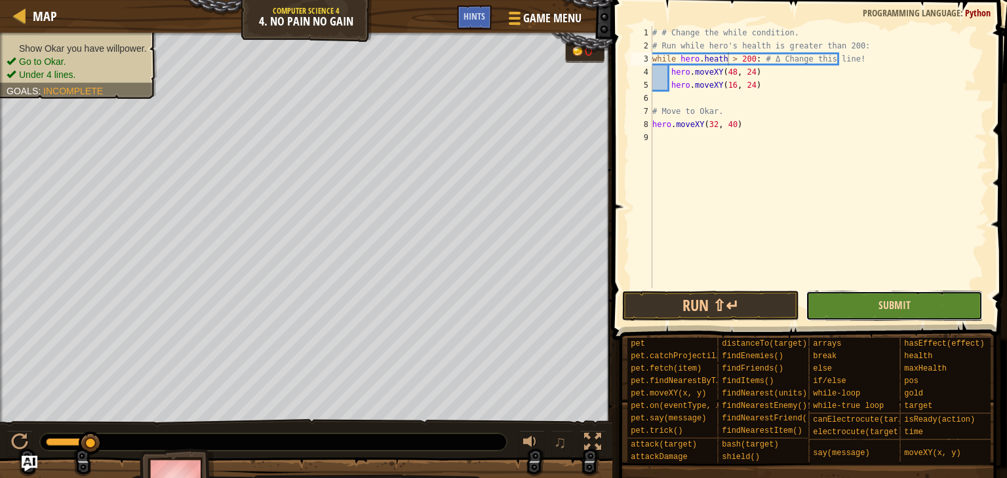
click at [900, 305] on span "Submit" at bounding box center [894, 305] width 32 height 14
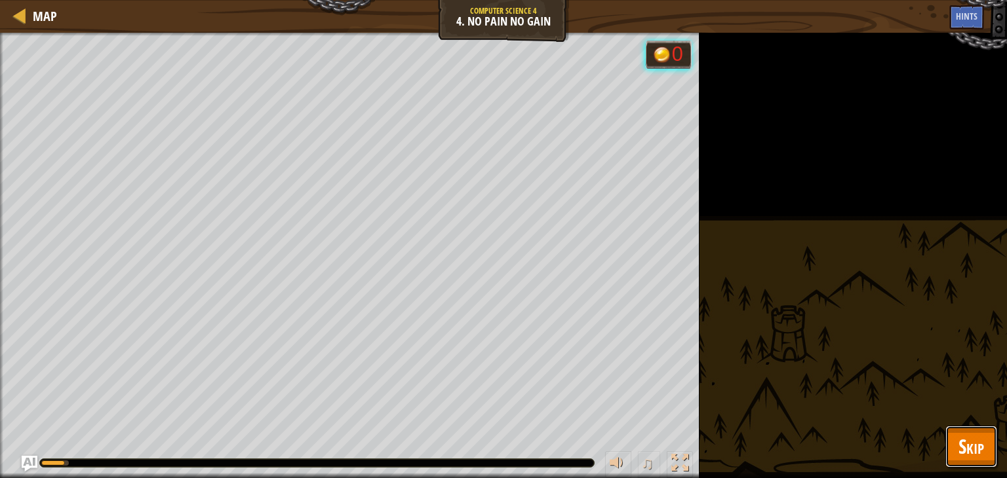
drag, startPoint x: 969, startPoint y: 434, endPoint x: 961, endPoint y: 425, distance: 12.0
click at [961, 425] on div "Map Computer Science 4 4. No Pain No Gain Game Menu Done Hints 1 הההההההההההההה…" at bounding box center [503, 239] width 1007 height 478
click at [958, 442] on span "Skip" at bounding box center [971, 446] width 26 height 27
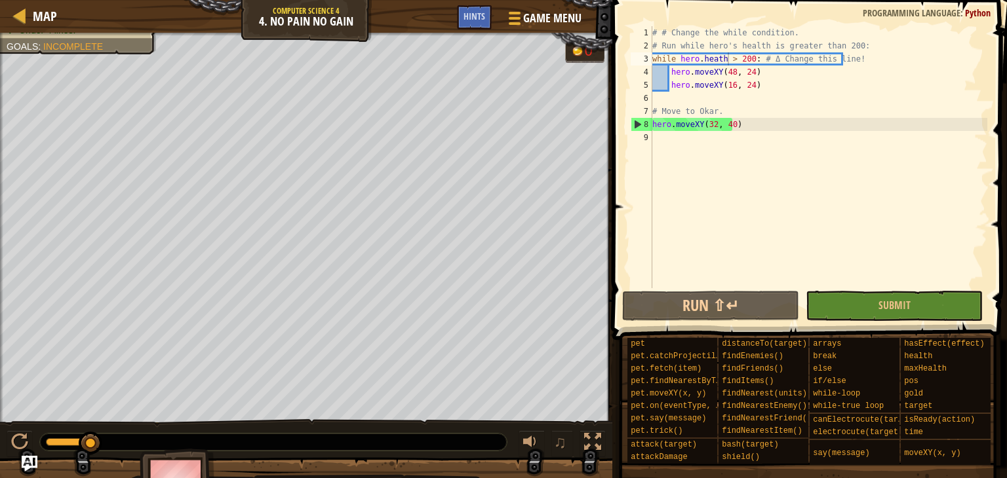
click at [41, 168] on div "Show Okar you have willpower. Go to Okar. Under 4 lines. Goals : Incomplete" at bounding box center [306, 228] width 612 height 390
drag, startPoint x: 873, startPoint y: 298, endPoint x: 868, endPoint y: 292, distance: 7.0
click at [868, 292] on button "Submit" at bounding box center [893, 306] width 177 height 30
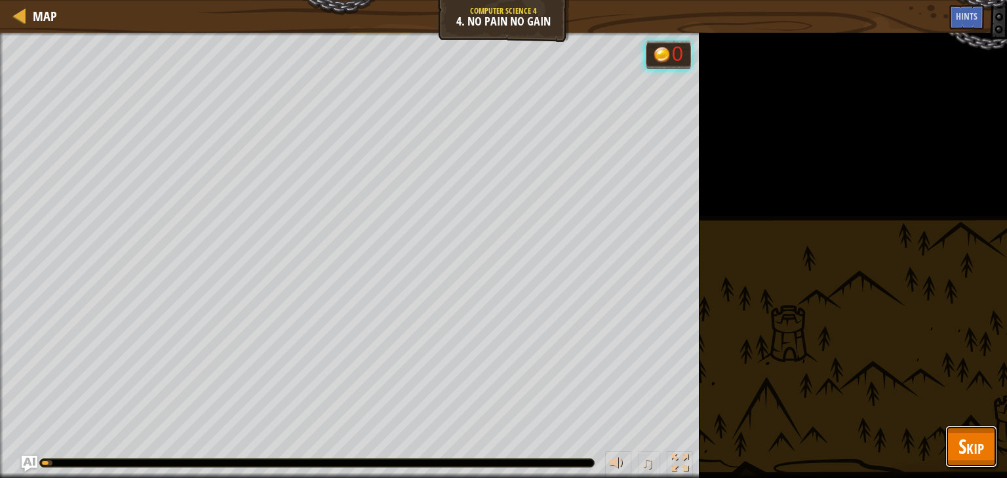
click at [971, 450] on span "Skip" at bounding box center [971, 446] width 26 height 27
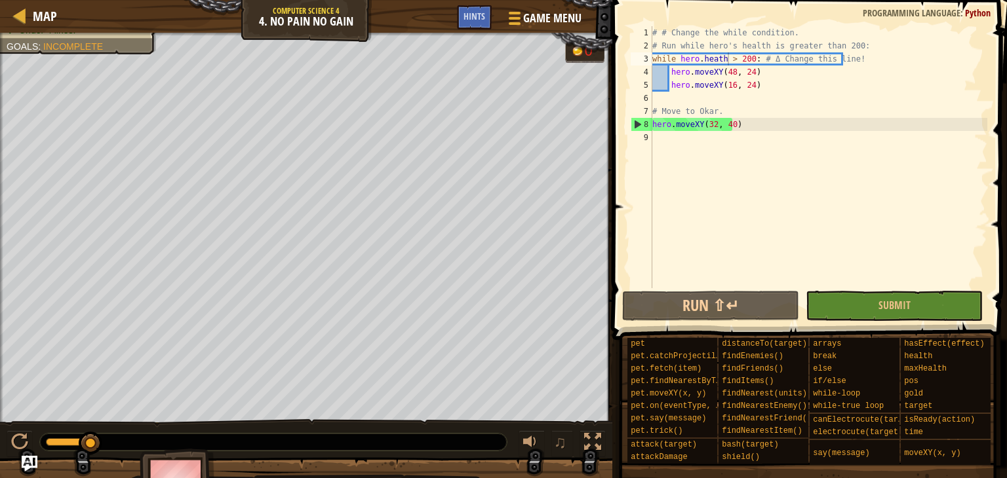
click at [492, 16] on div "Game Menu Done Hints" at bounding box center [523, 20] width 132 height 31
click at [475, 11] on span "Hints" at bounding box center [474, 16] width 22 height 12
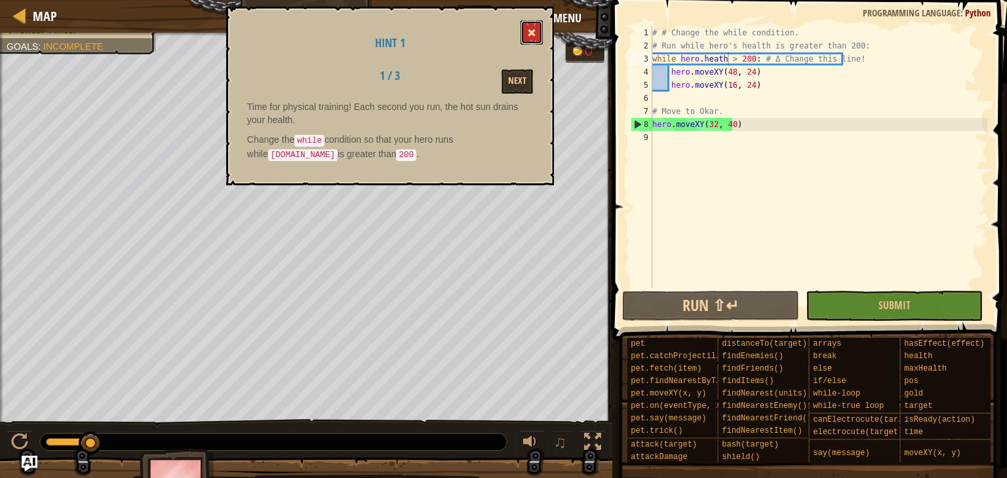
click at [524, 29] on button at bounding box center [531, 32] width 22 height 24
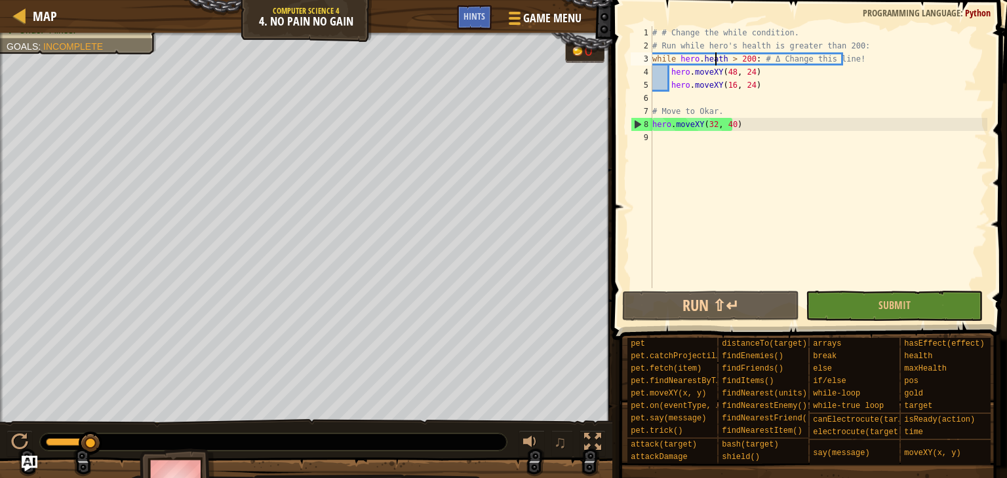
click at [716, 64] on div "# # Change the while condition. # Run while hero's health is greater than 200: …" at bounding box center [818, 170] width 338 height 288
click at [710, 61] on div "# # Change the while condition. # Run while hero's health is greater than 200: …" at bounding box center [818, 170] width 338 height 288
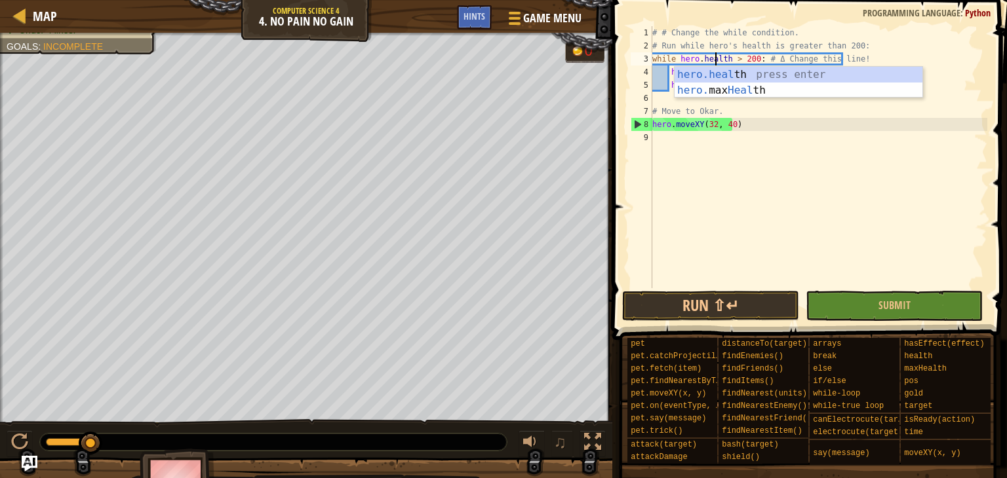
scroll to position [6, 8]
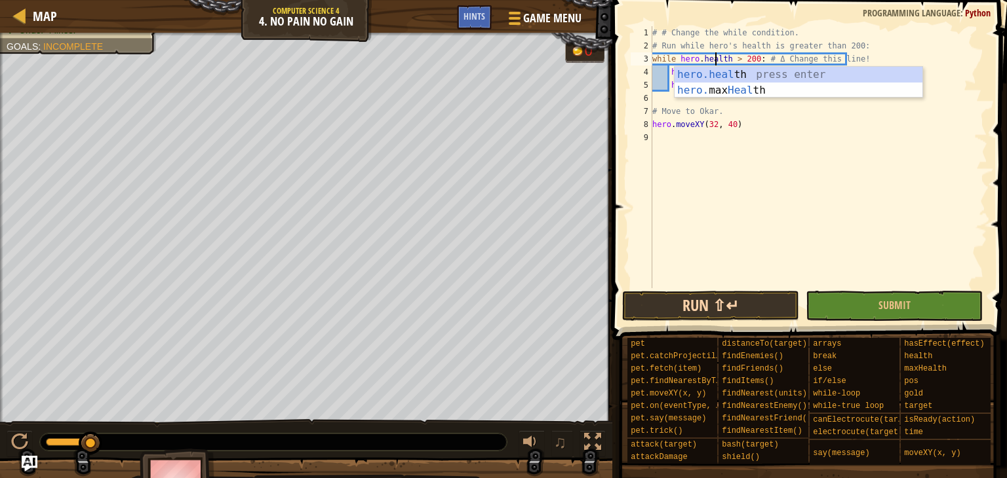
type textarea "while [DOMAIN_NAME] > 200: # Δ Change this line!"
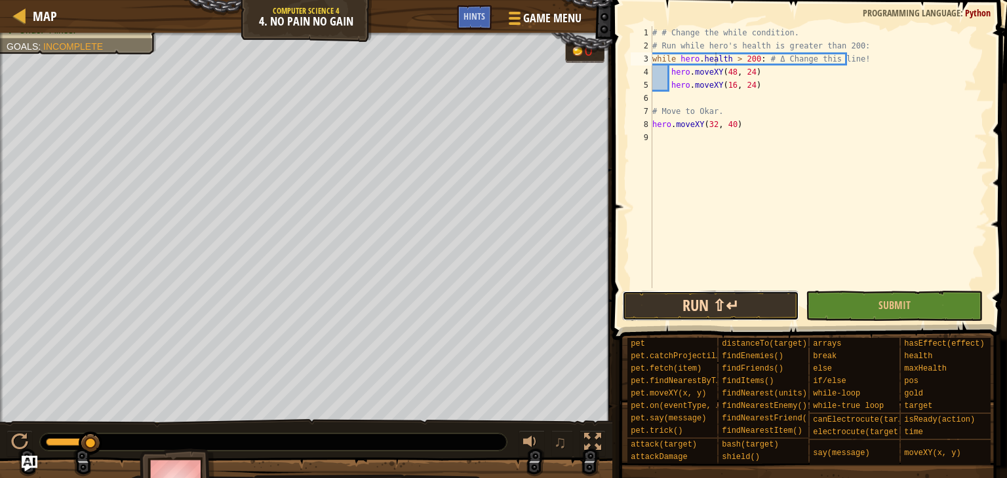
click at [712, 307] on button "Run ⇧↵" at bounding box center [710, 306] width 177 height 30
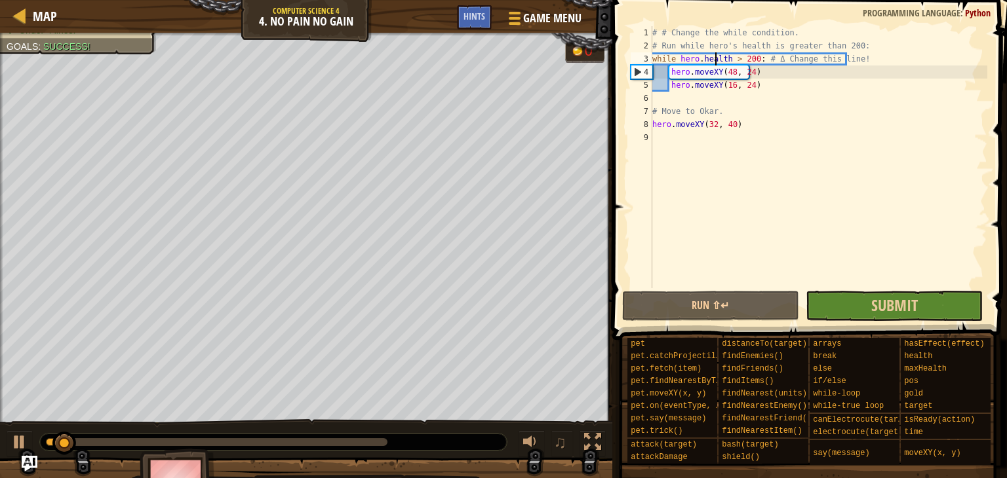
click at [855, 322] on span at bounding box center [810, 151] width 405 height 379
click at [852, 315] on button "Submit" at bounding box center [893, 306] width 177 height 30
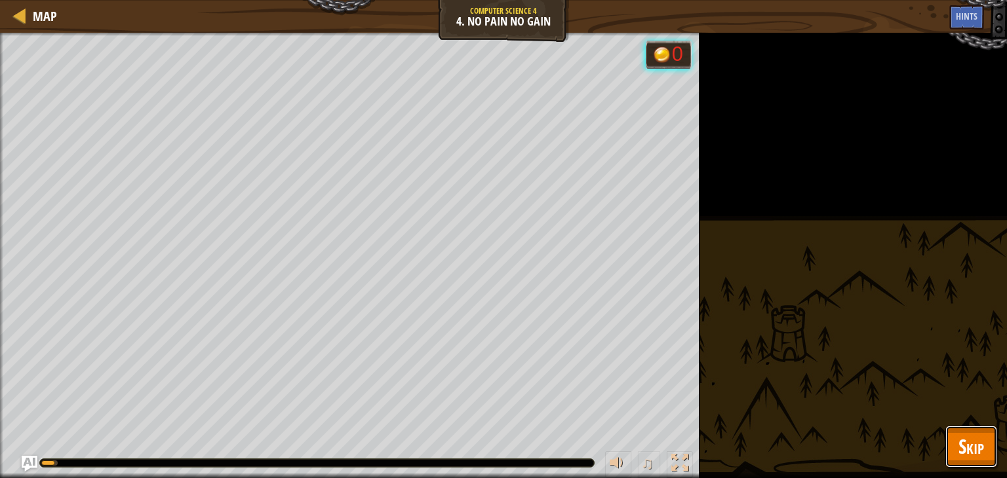
click at [950, 452] on button "Skip" at bounding box center [971, 447] width 52 height 42
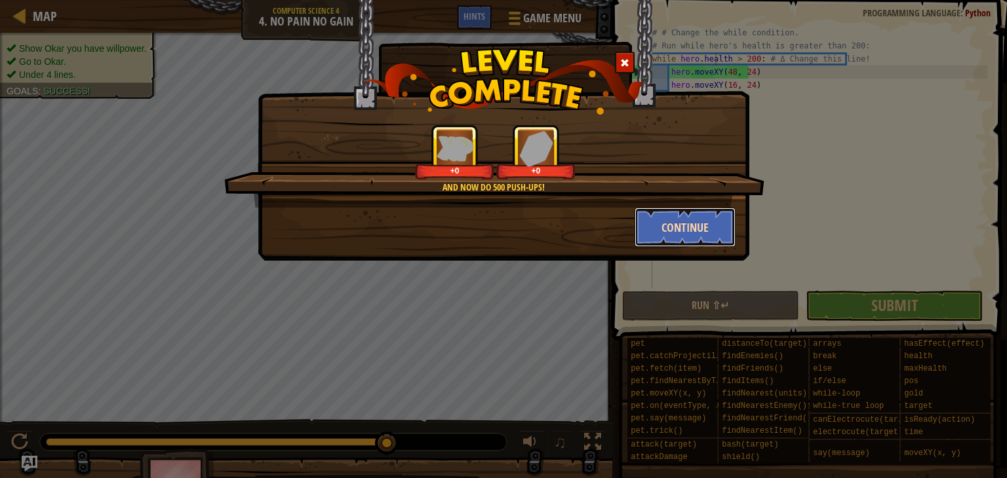
click at [666, 233] on button "Continue" at bounding box center [685, 227] width 102 height 39
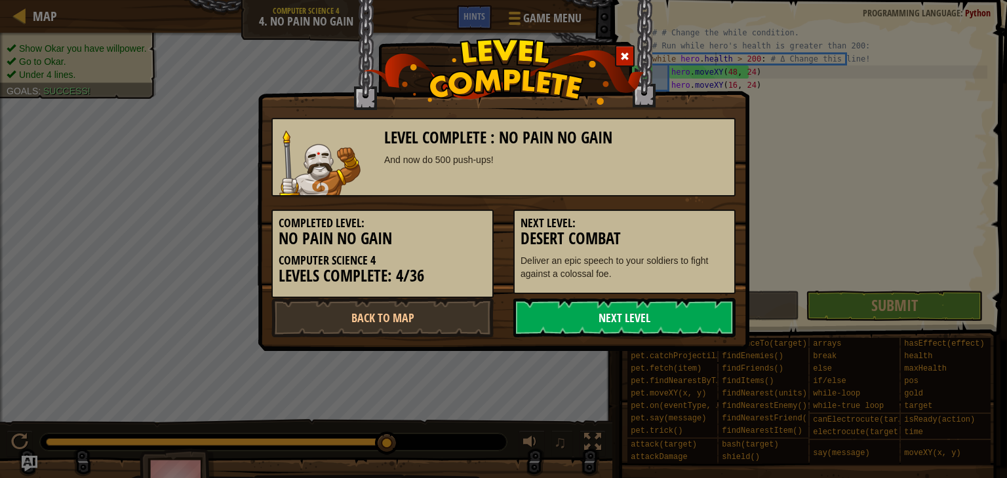
click at [641, 319] on link "Next Level" at bounding box center [624, 317] width 222 height 39
